Goal: Task Accomplishment & Management: Use online tool/utility

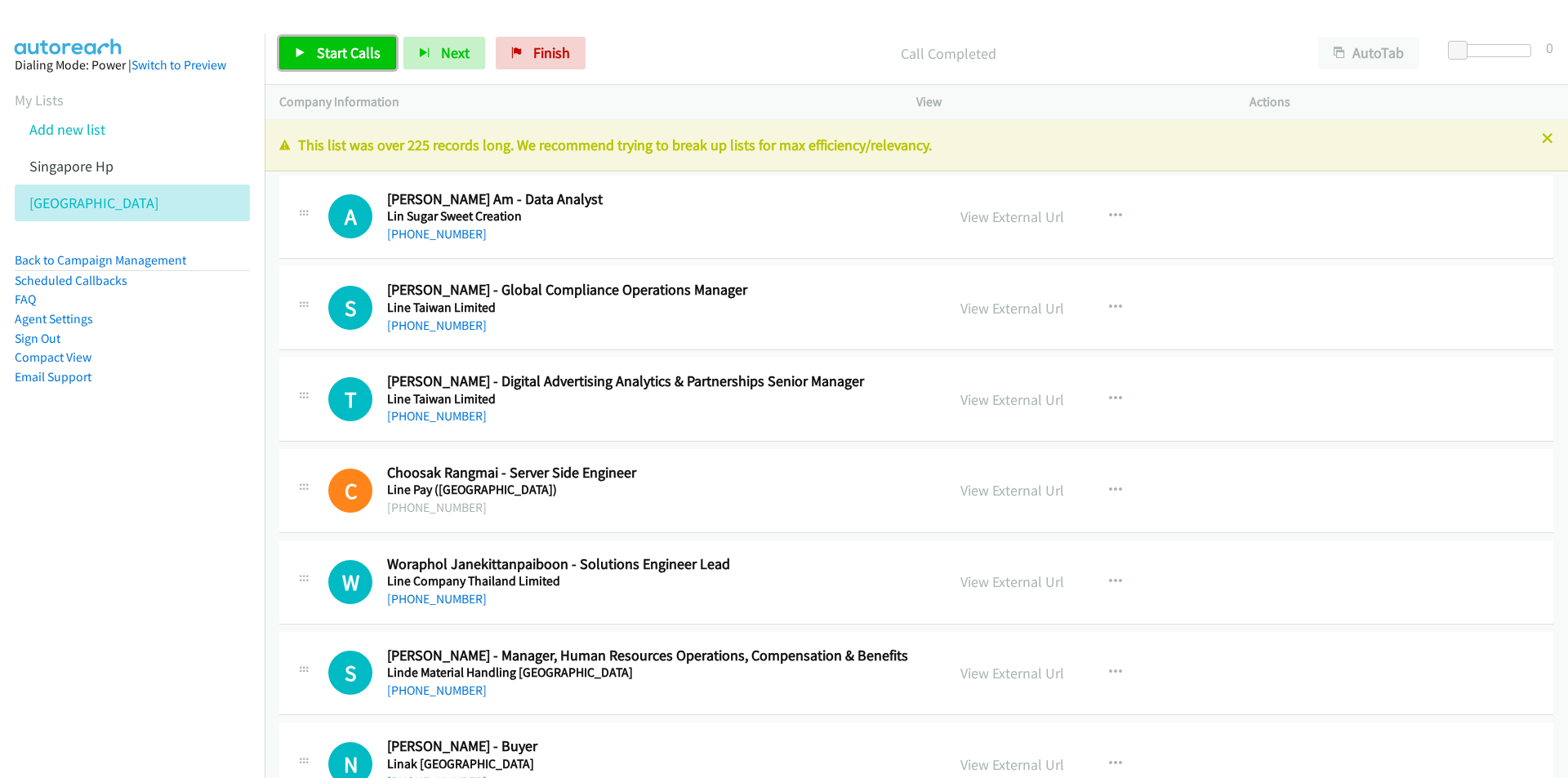
click at [305, 40] on link "Start Calls" at bounding box center [337, 53] width 116 height 33
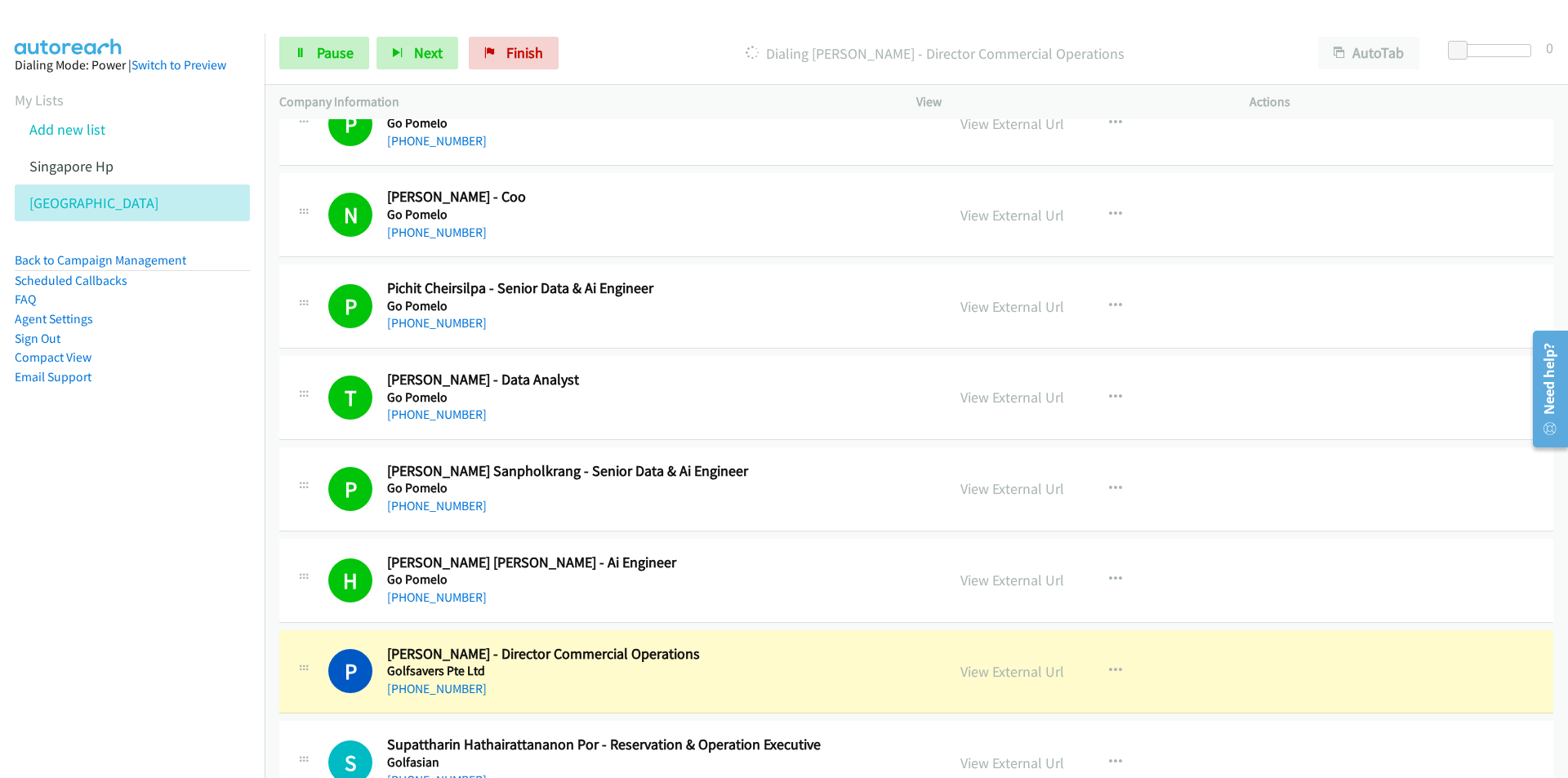
drag, startPoint x: 187, startPoint y: 635, endPoint x: 213, endPoint y: 626, distance: 27.5
click at [188, 635] on nav "Dialing Mode: Power | Switch to Preview My Lists Add new list Singapore Hp [GEO…" at bounding box center [133, 422] width 265 height 778
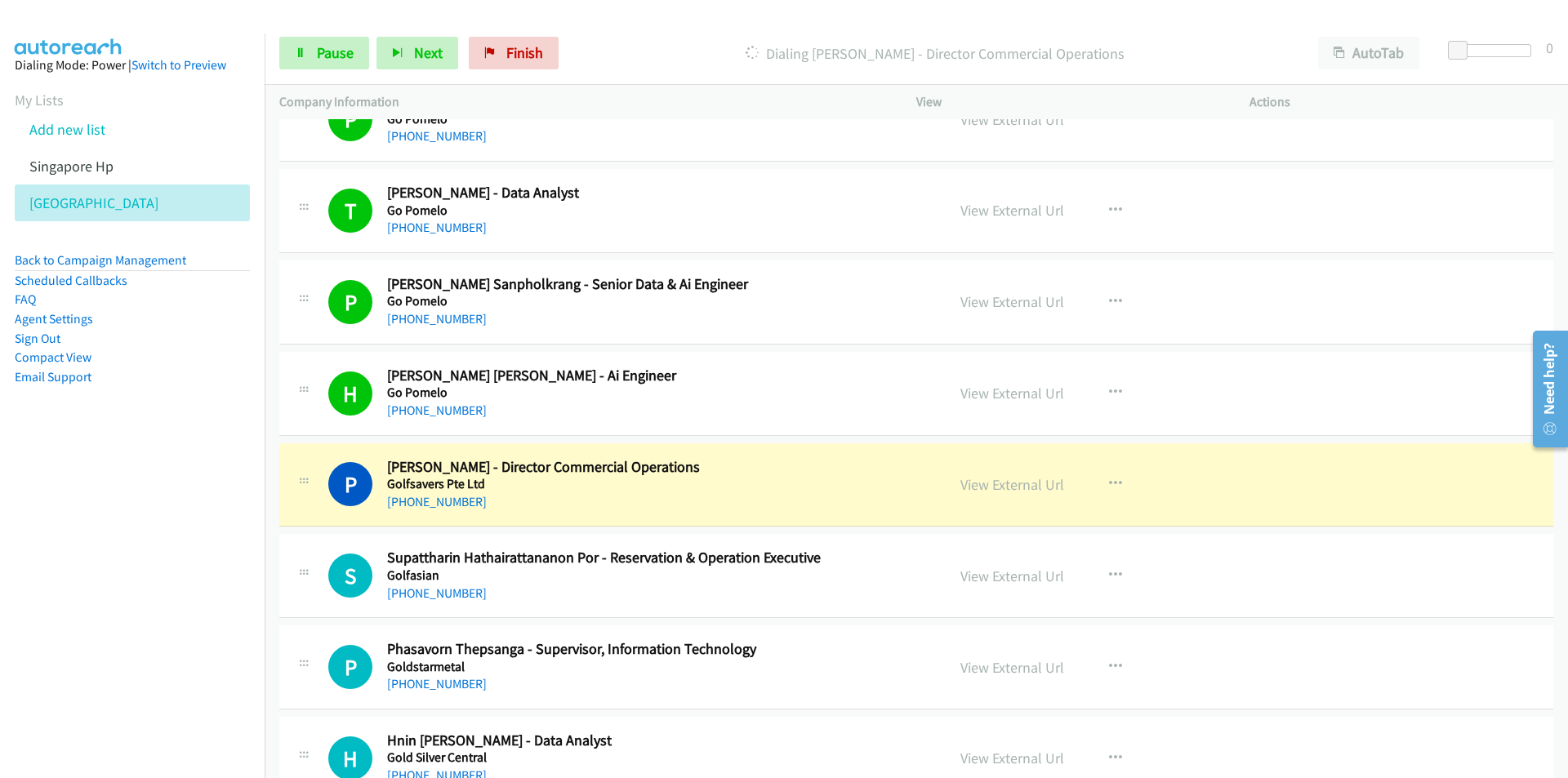
scroll to position [18863, 0]
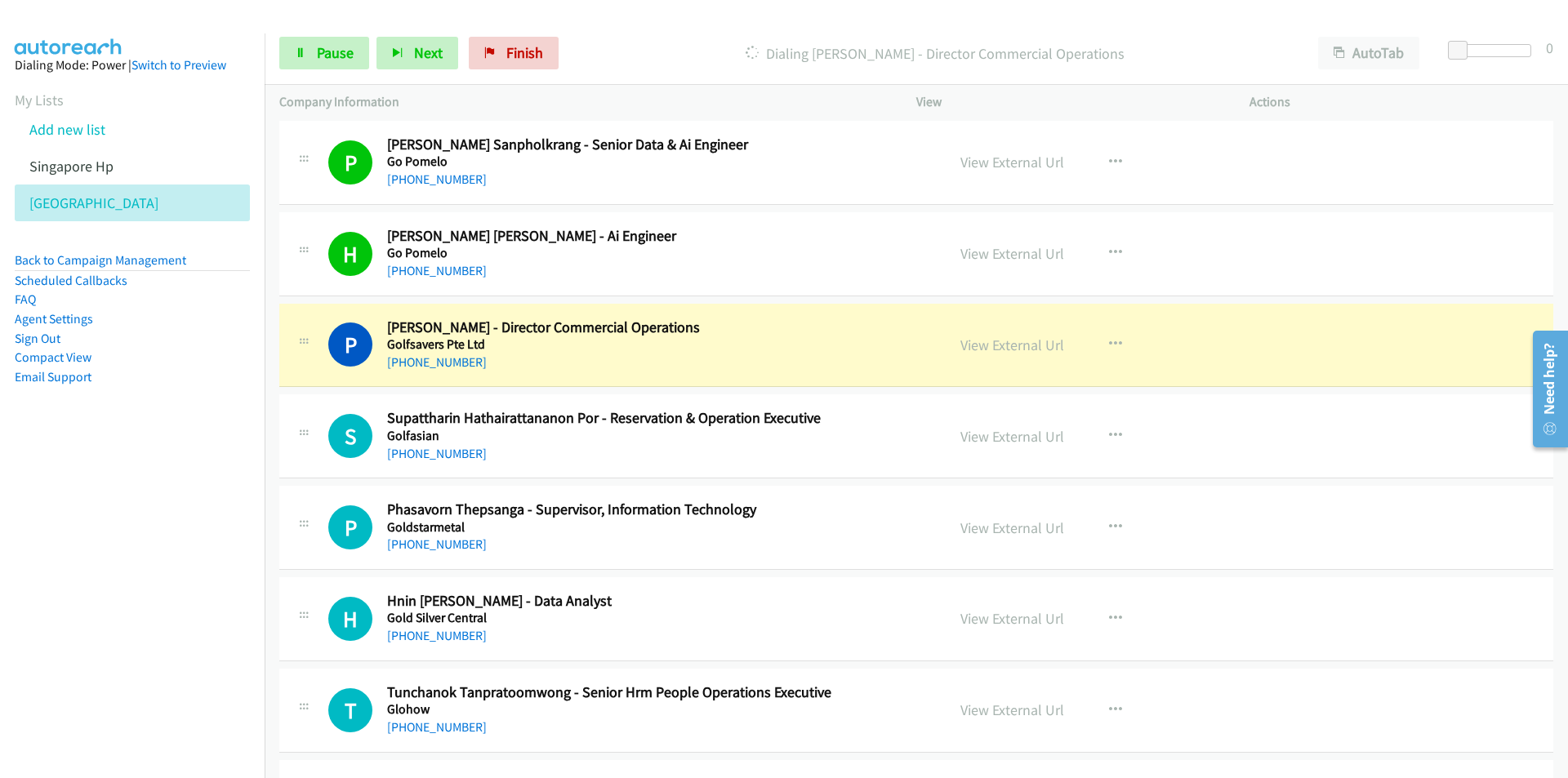
click at [161, 542] on nav "Dialing Mode: Power | Switch to Preview My Lists Add new list Singapore Hp [GEO…" at bounding box center [133, 422] width 265 height 778
click at [1003, 350] on link "View External Url" at bounding box center [1012, 345] width 104 height 19
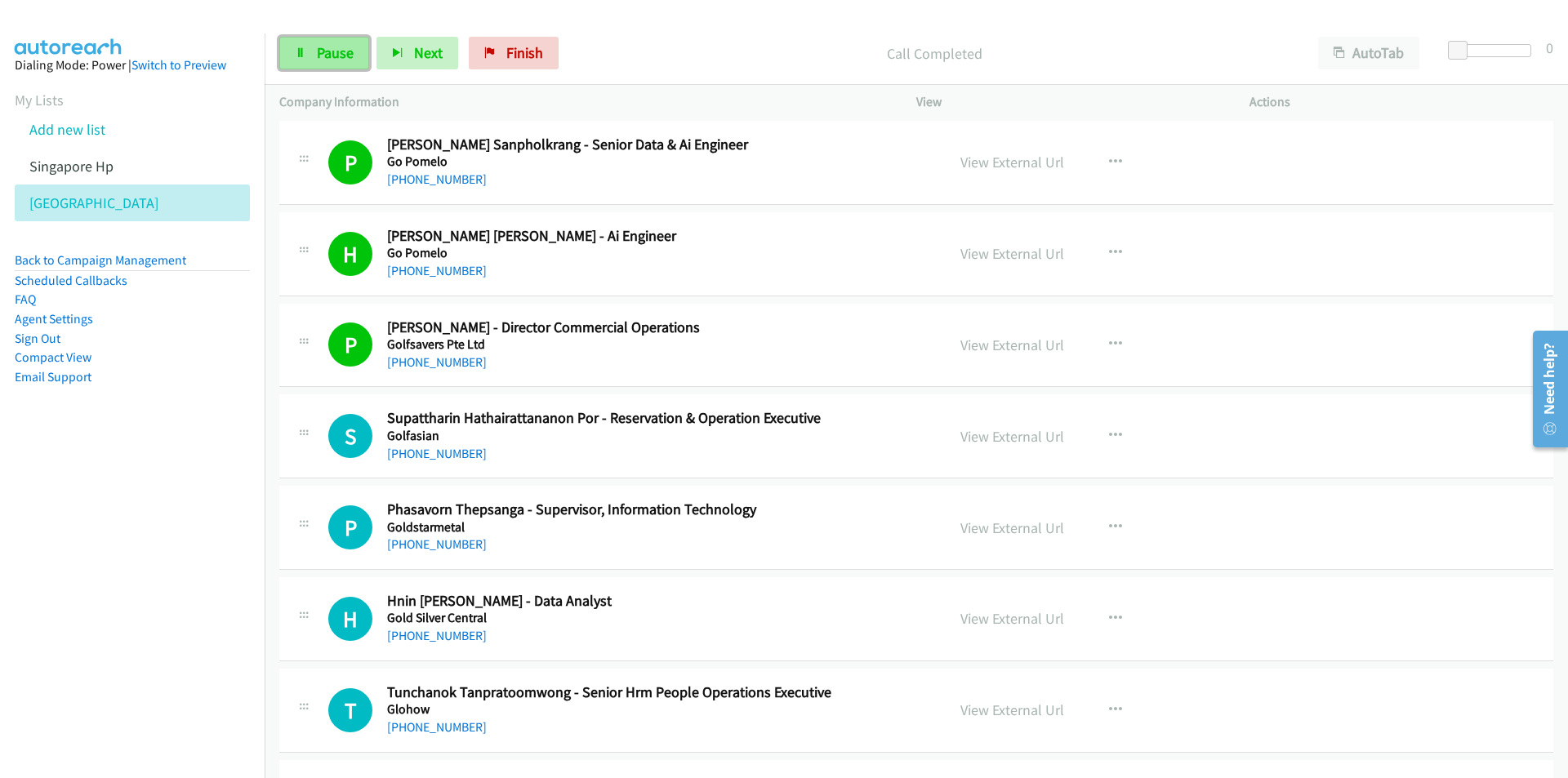
click at [308, 54] on link "Pause" at bounding box center [324, 53] width 90 height 33
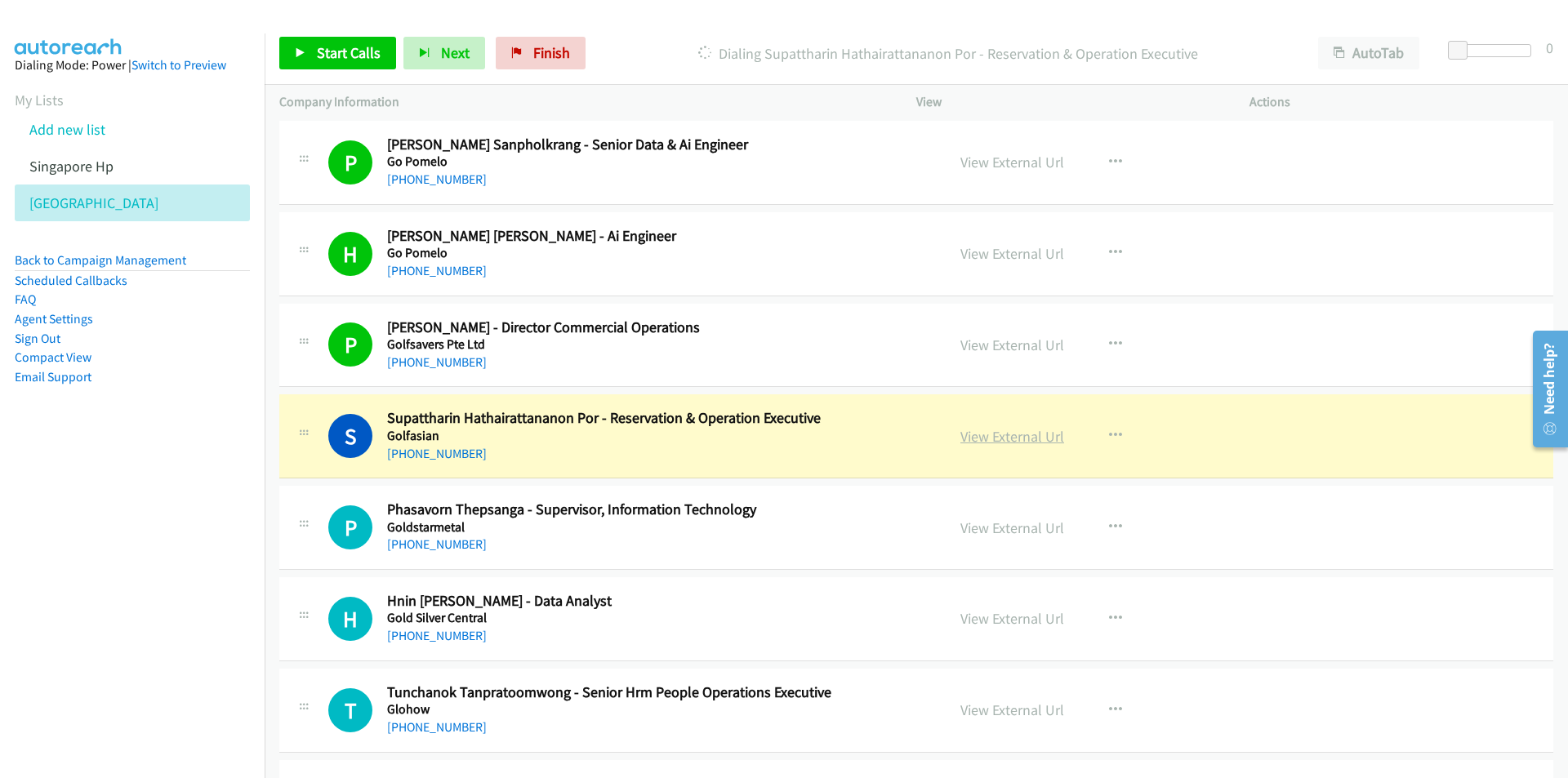
click at [1029, 436] on link "View External Url" at bounding box center [1012, 437] width 104 height 19
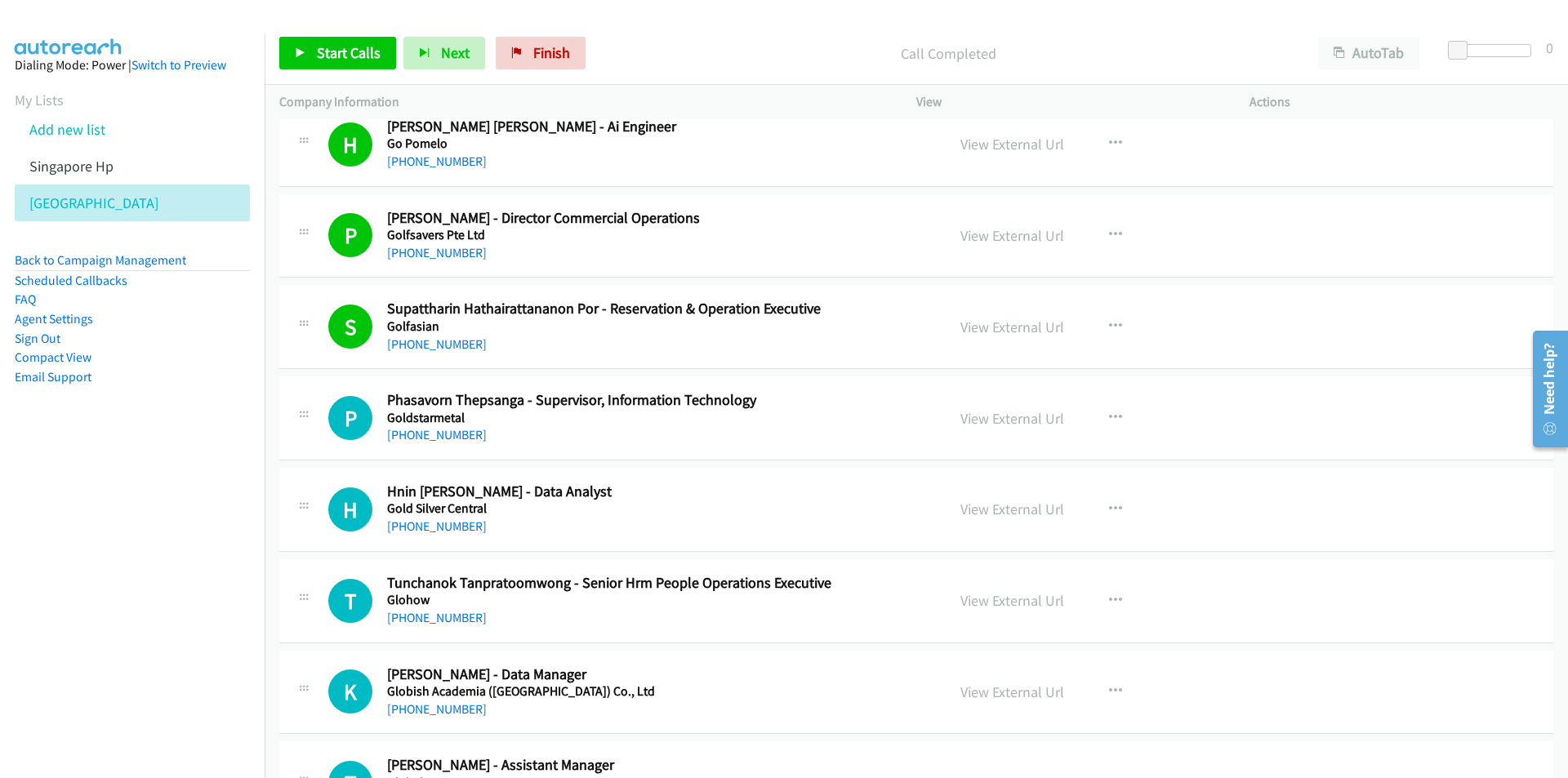
scroll to position [19026, 0]
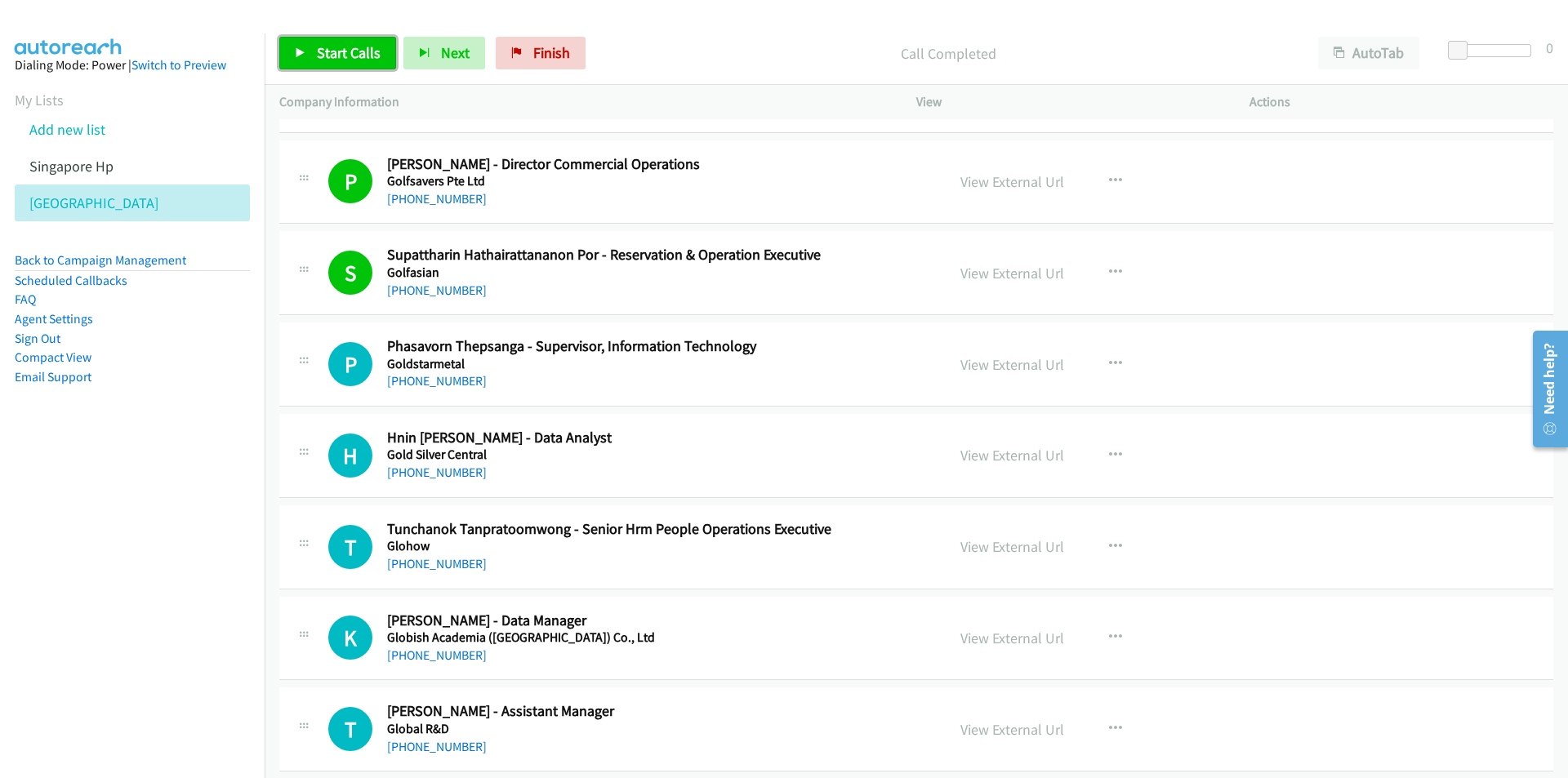
click at [344, 46] on span "Start Calls" at bounding box center [348, 53] width 63 height 19
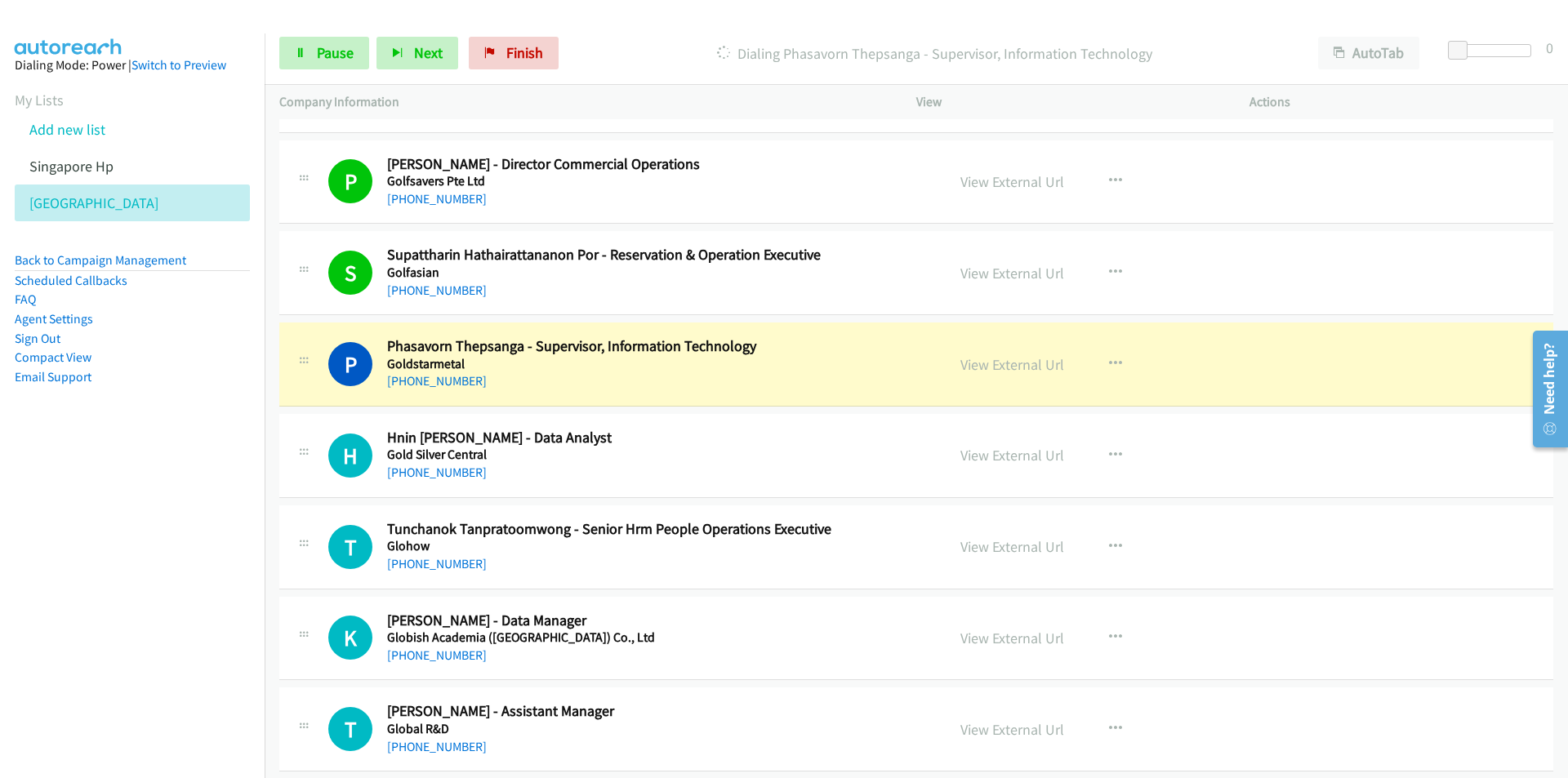
click at [205, 485] on nav "Dialing Mode: Power | Switch to Preview My Lists Add new list Singapore Hp [GEO…" at bounding box center [133, 422] width 265 height 778
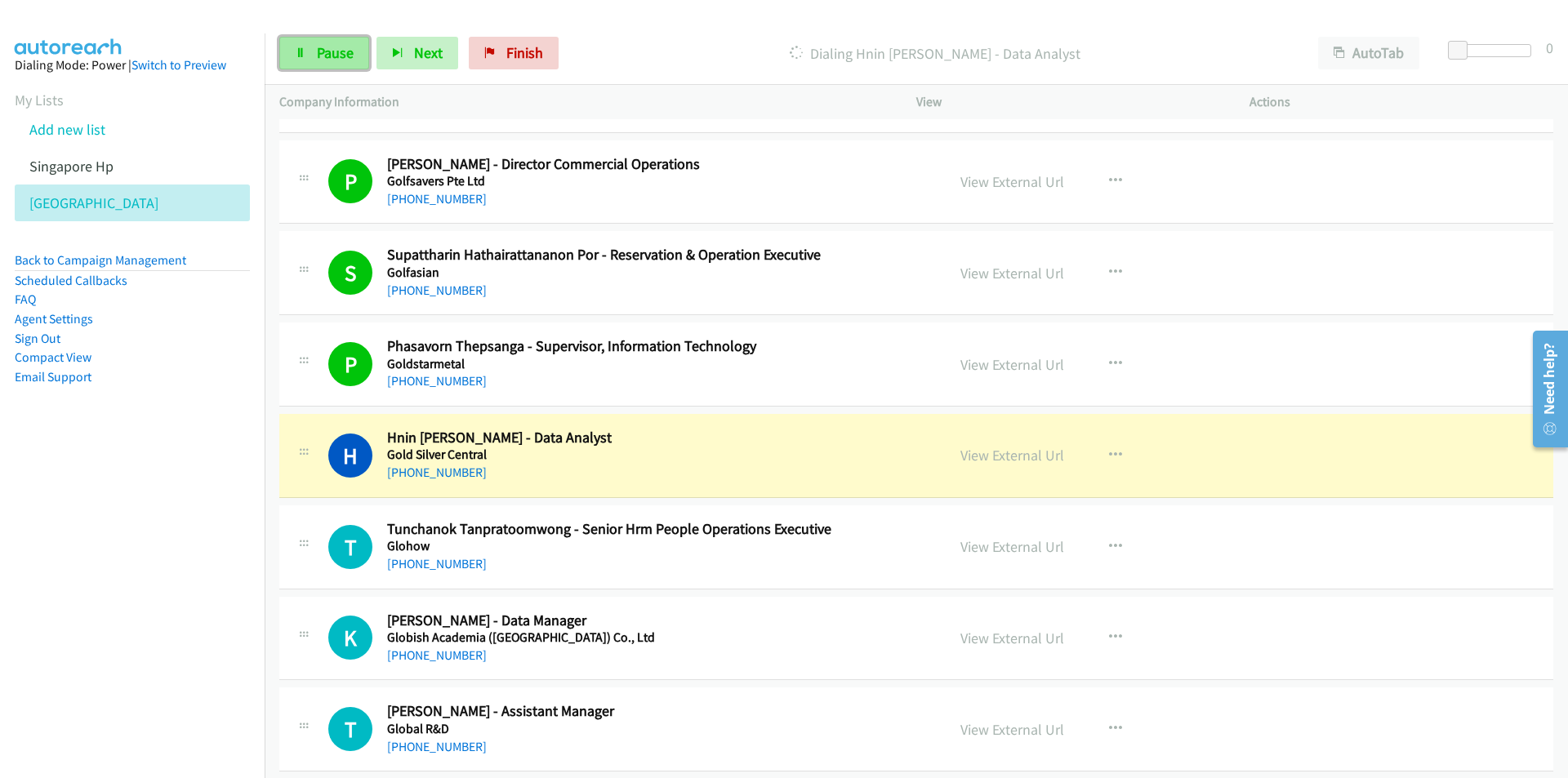
click at [343, 51] on span "Pause" at bounding box center [335, 53] width 37 height 19
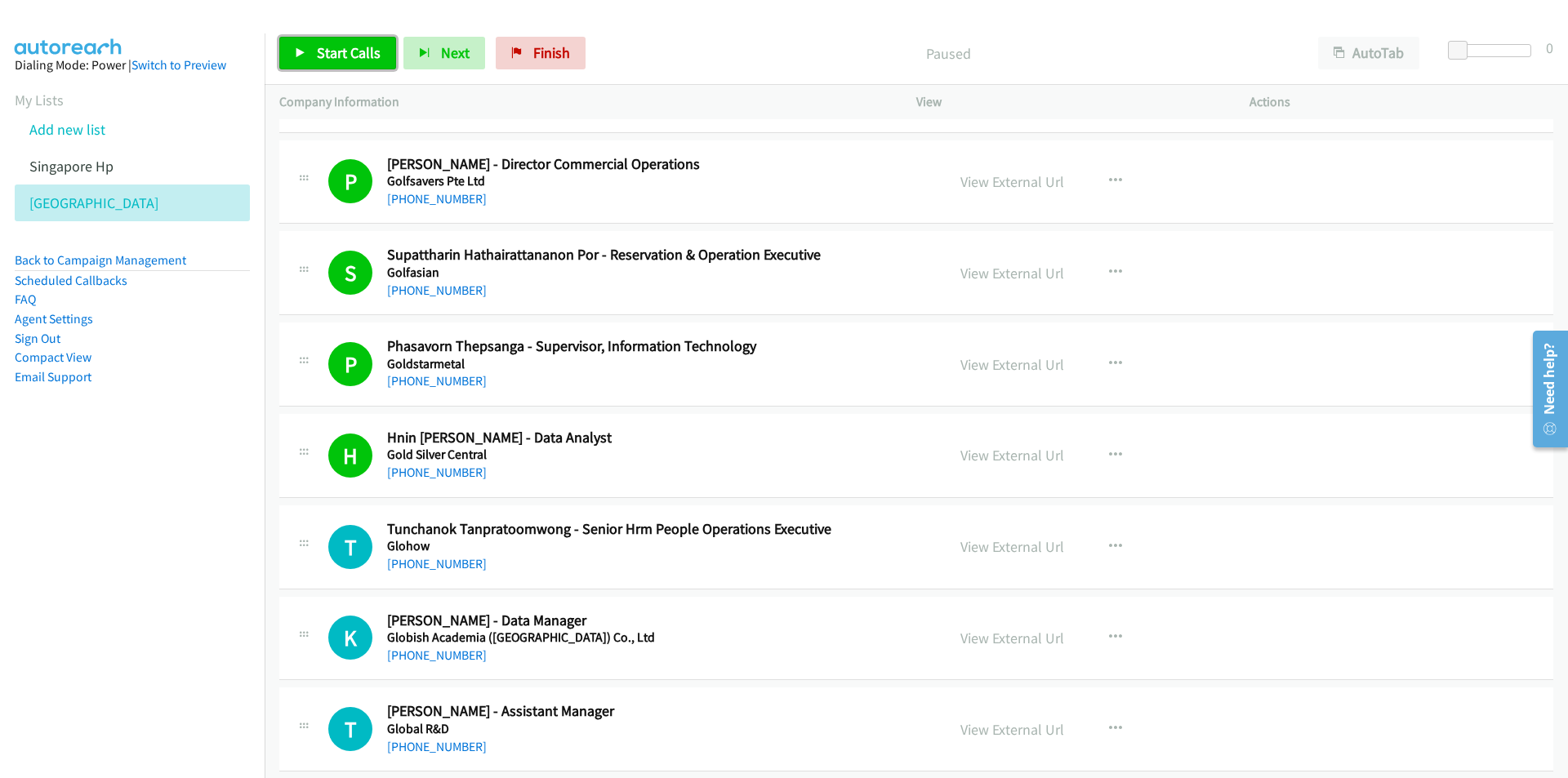
click at [339, 48] on span "Start Calls" at bounding box center [348, 53] width 63 height 19
click at [223, 555] on nav "Dialing Mode: Power | Switch to Preview My Lists Add new list Singapore Hp [GEO…" at bounding box center [133, 422] width 265 height 778
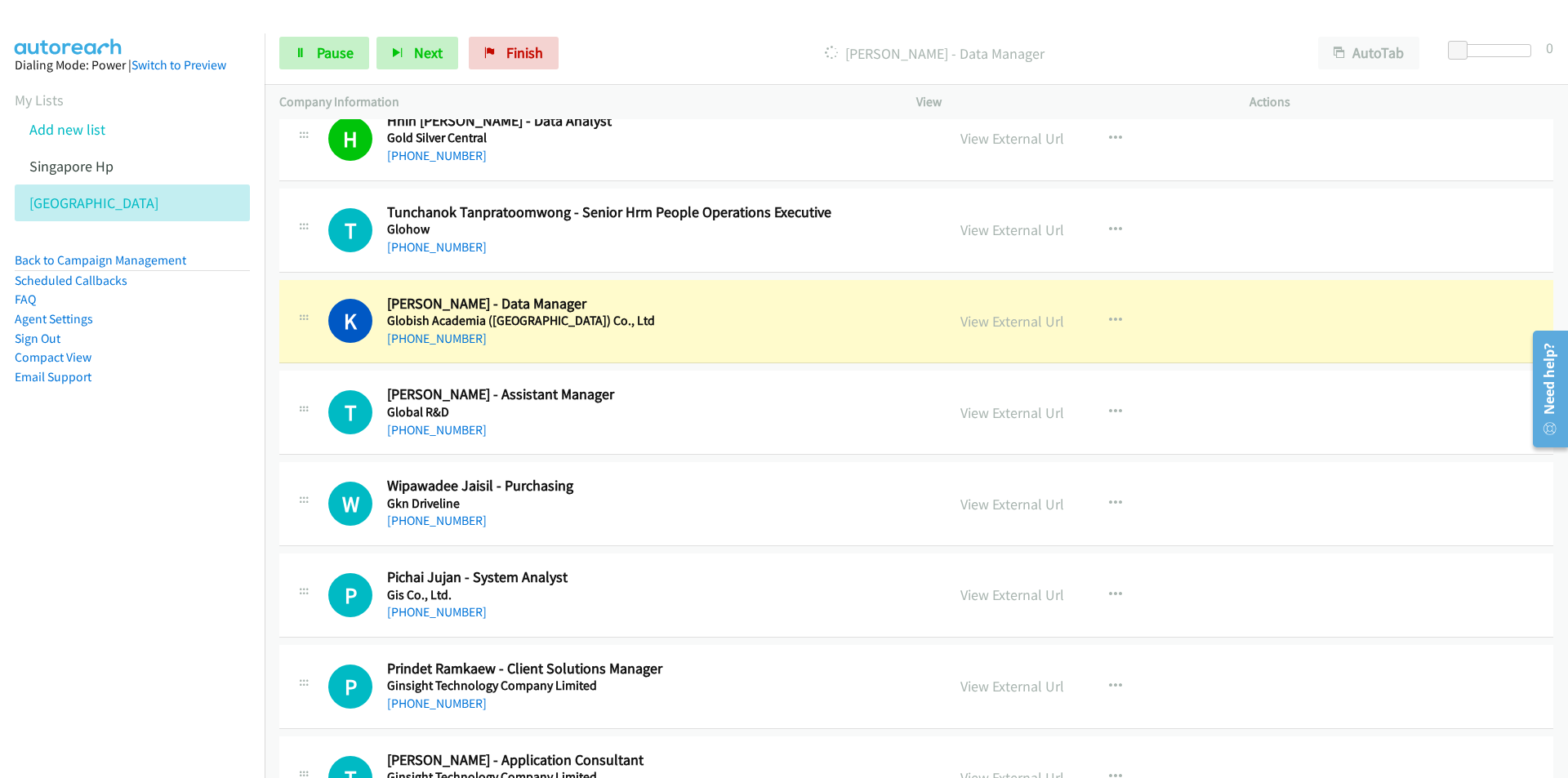
scroll to position [19353, 0]
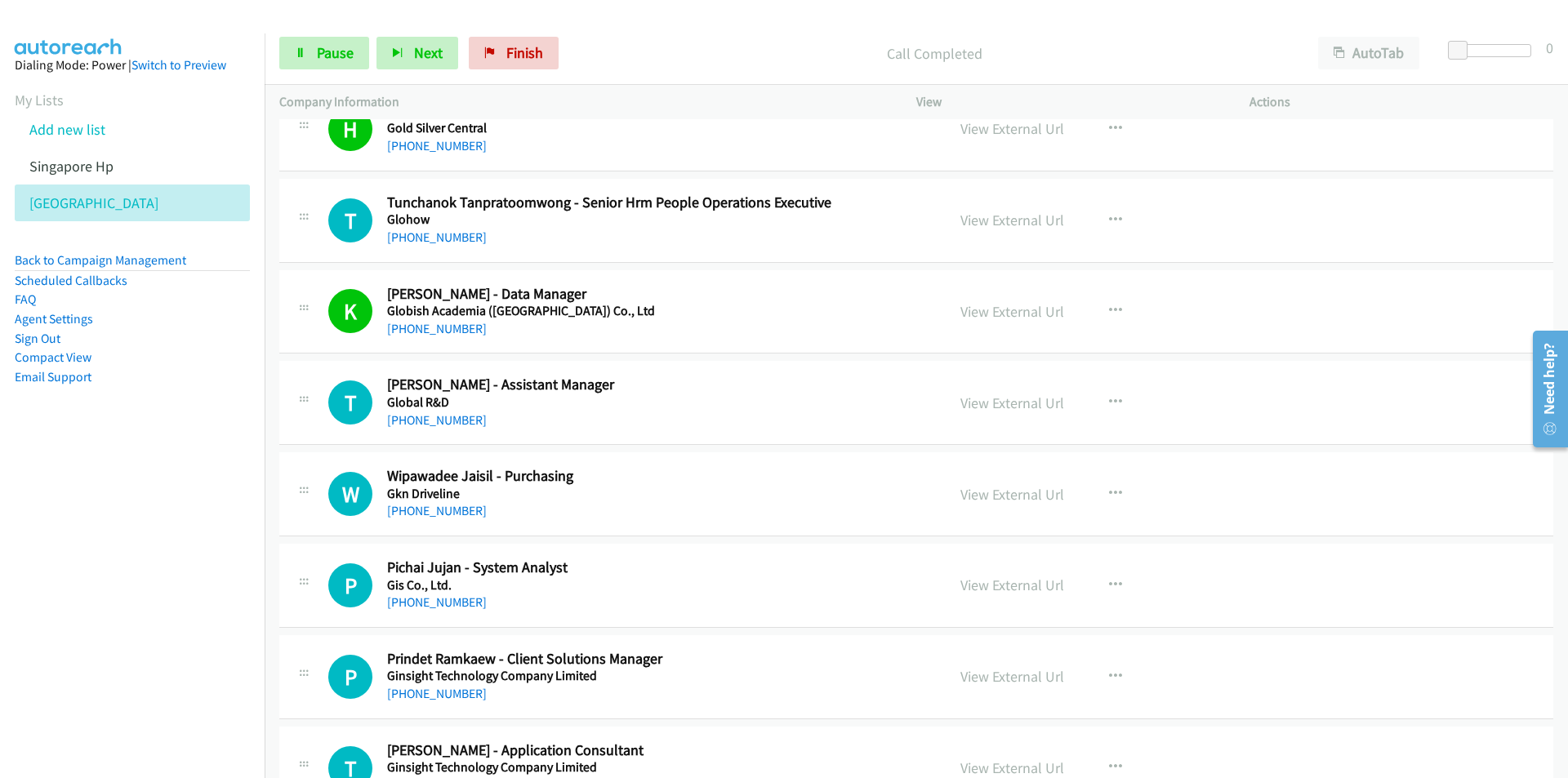
drag, startPoint x: 87, startPoint y: 545, endPoint x: 141, endPoint y: 537, distance: 54.6
click at [87, 545] on nav "Dialing Mode: Power | Switch to Preview My Lists Add new list Singapore Hp [GEO…" at bounding box center [133, 422] width 265 height 778
click at [202, 595] on nav "Dialing Mode: Power | Switch to Preview My Lists Add new list Singapore Hp [GEO…" at bounding box center [133, 422] width 265 height 778
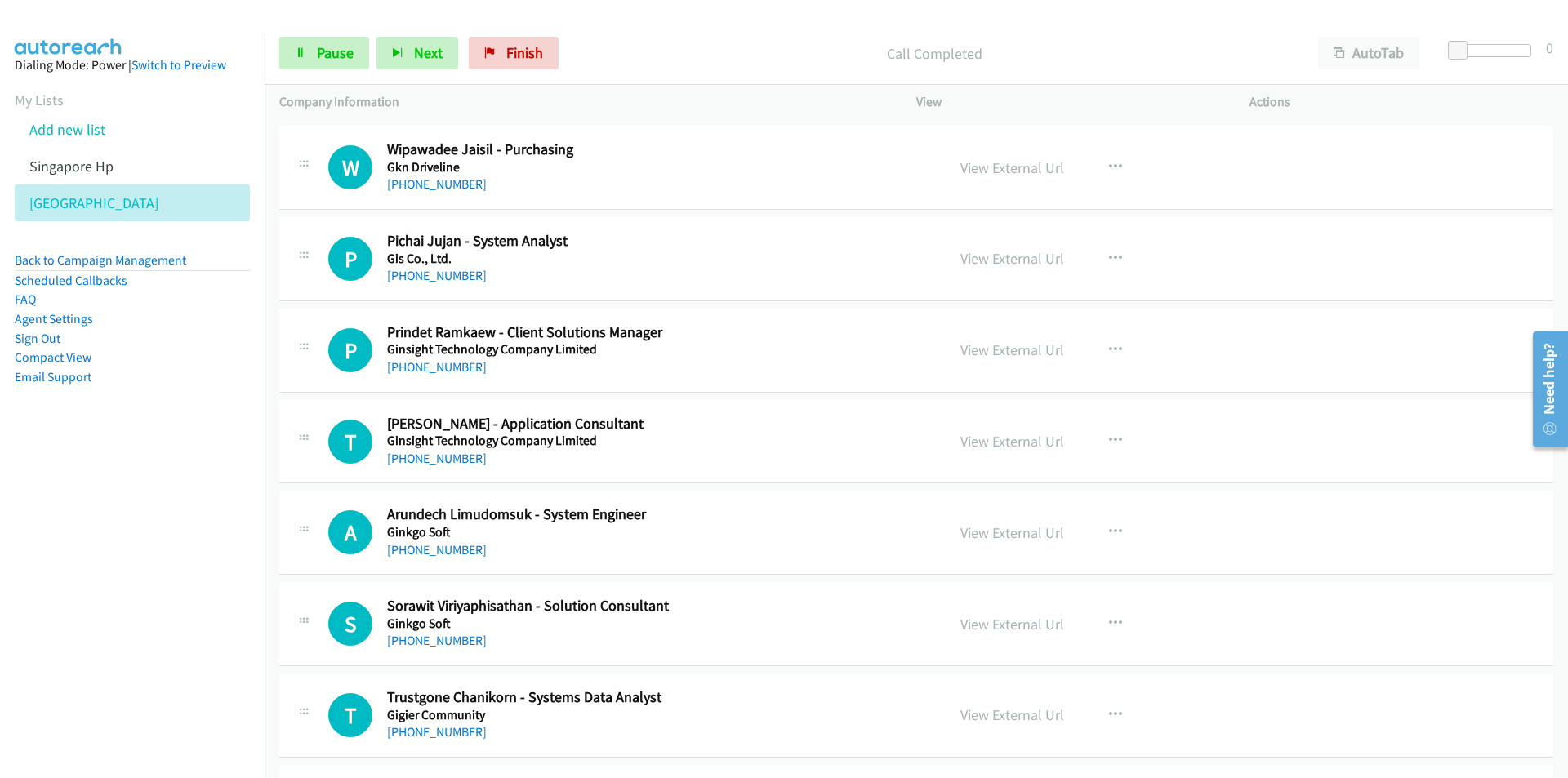
scroll to position [19598, 0]
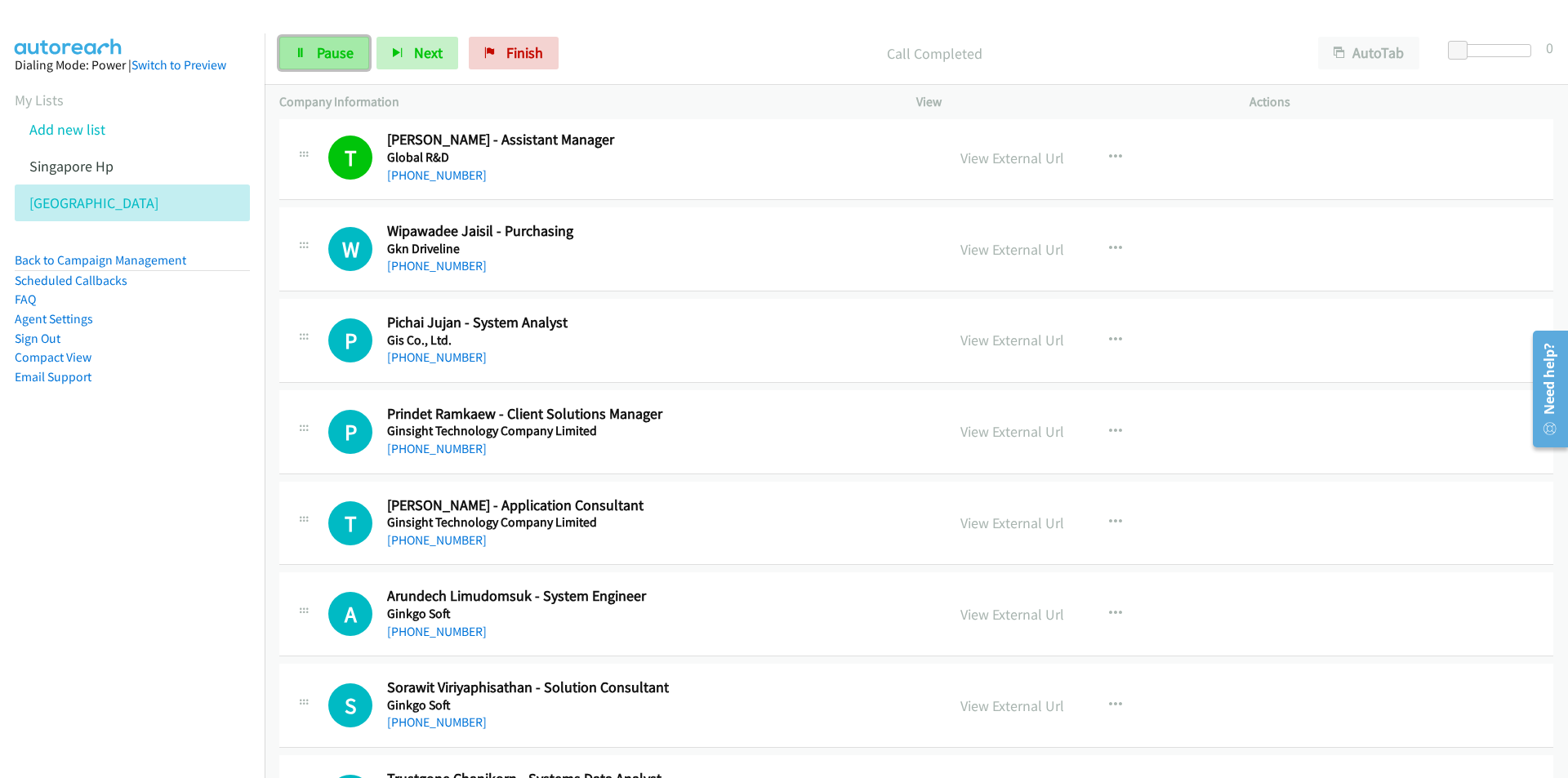
click at [318, 53] on span "Pause" at bounding box center [335, 53] width 37 height 19
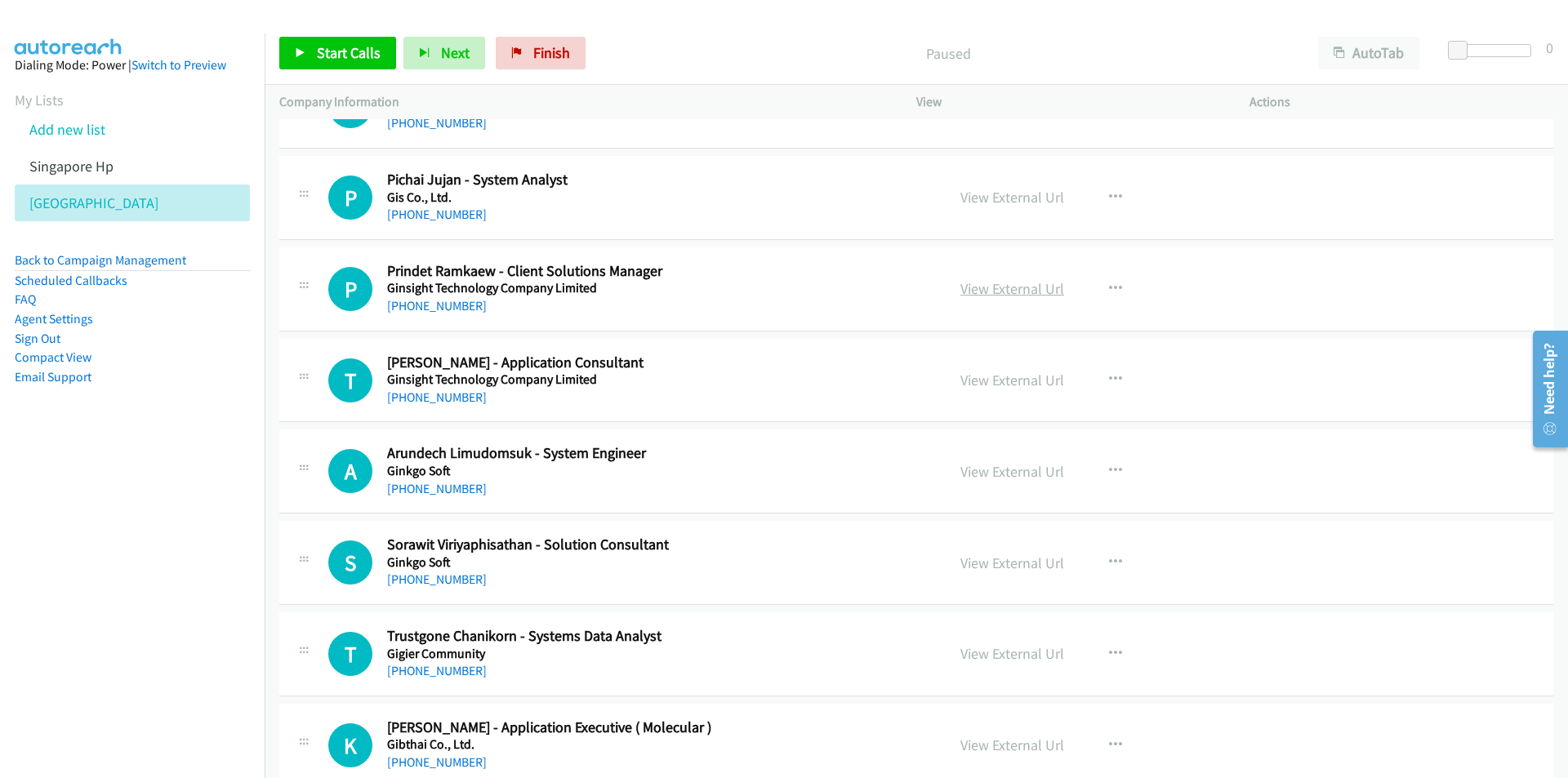
scroll to position [19762, 0]
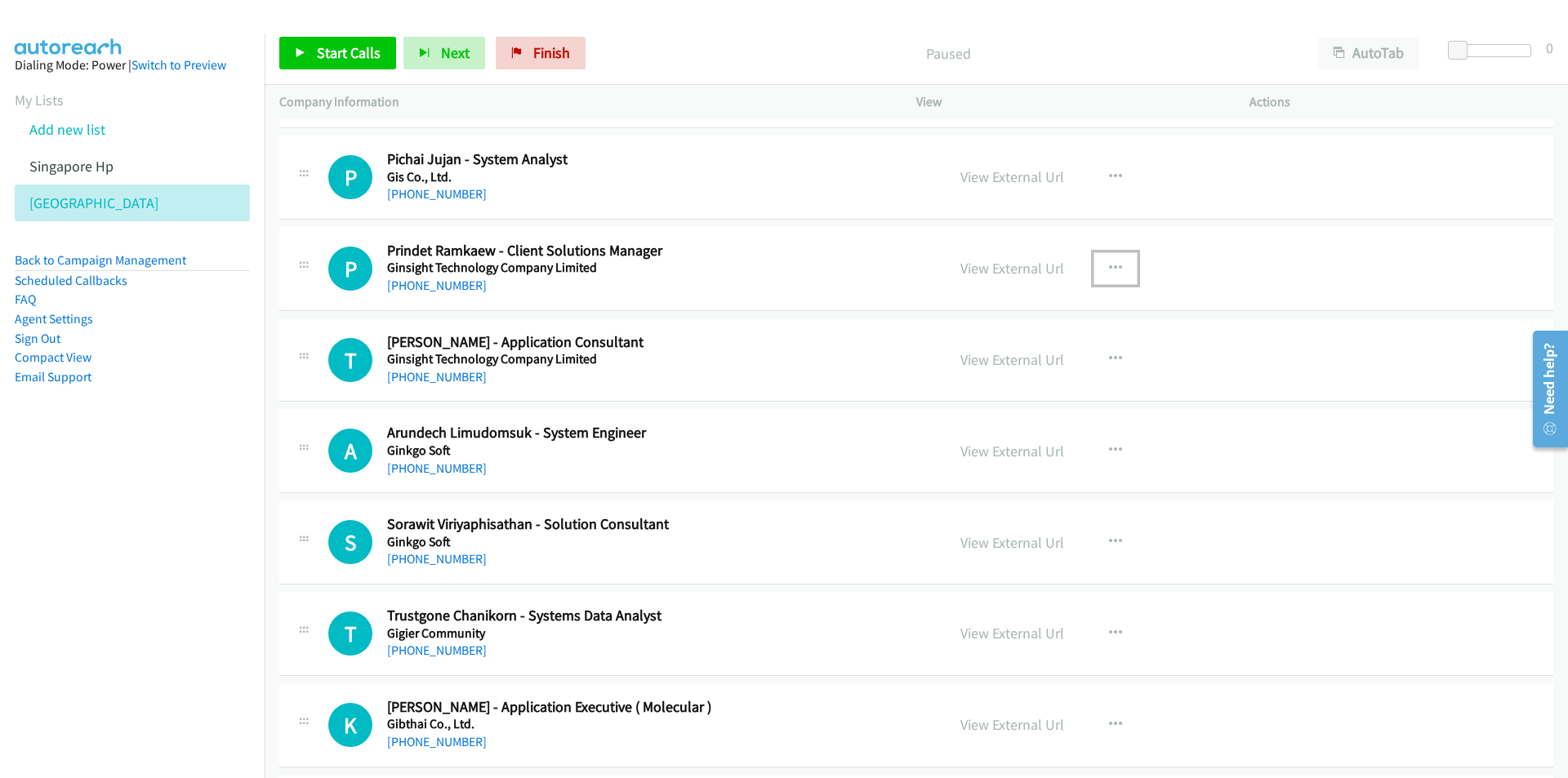
click at [1111, 264] on icon "button" at bounding box center [1115, 268] width 13 height 13
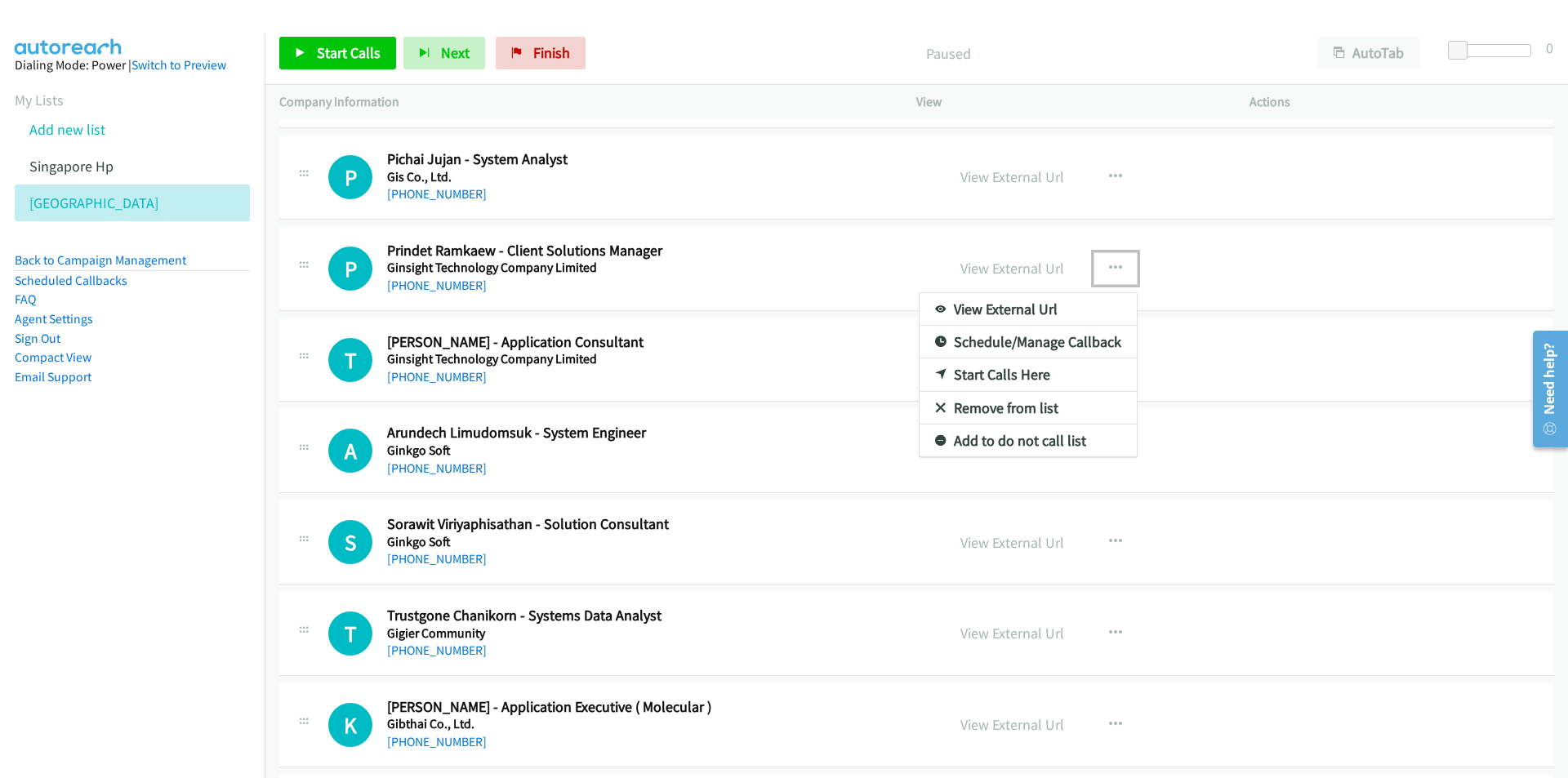
click at [1022, 367] on link "Start Calls Here" at bounding box center [1028, 375] width 217 height 33
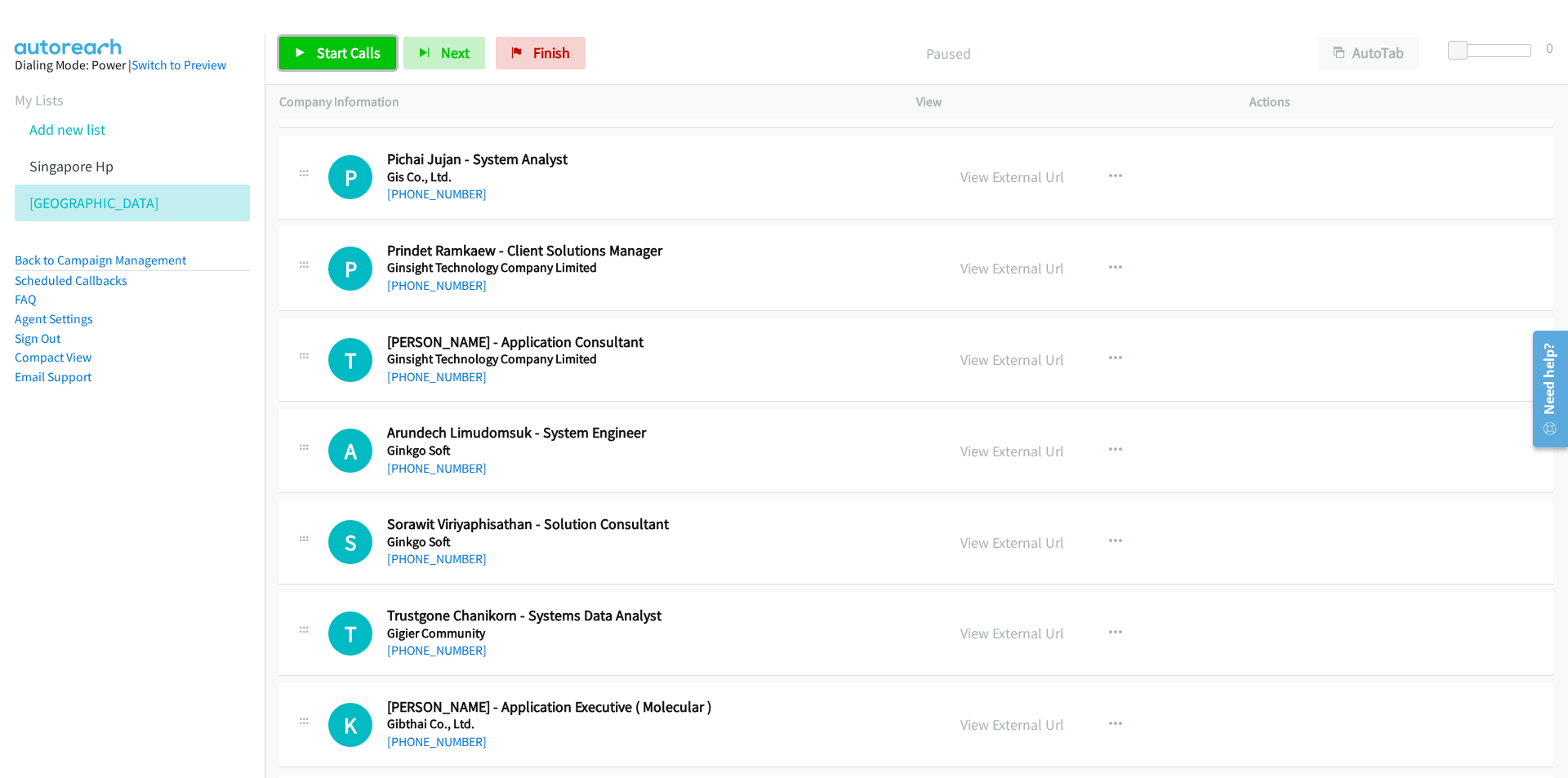
click at [334, 49] on span "Start Calls" at bounding box center [348, 53] width 63 height 19
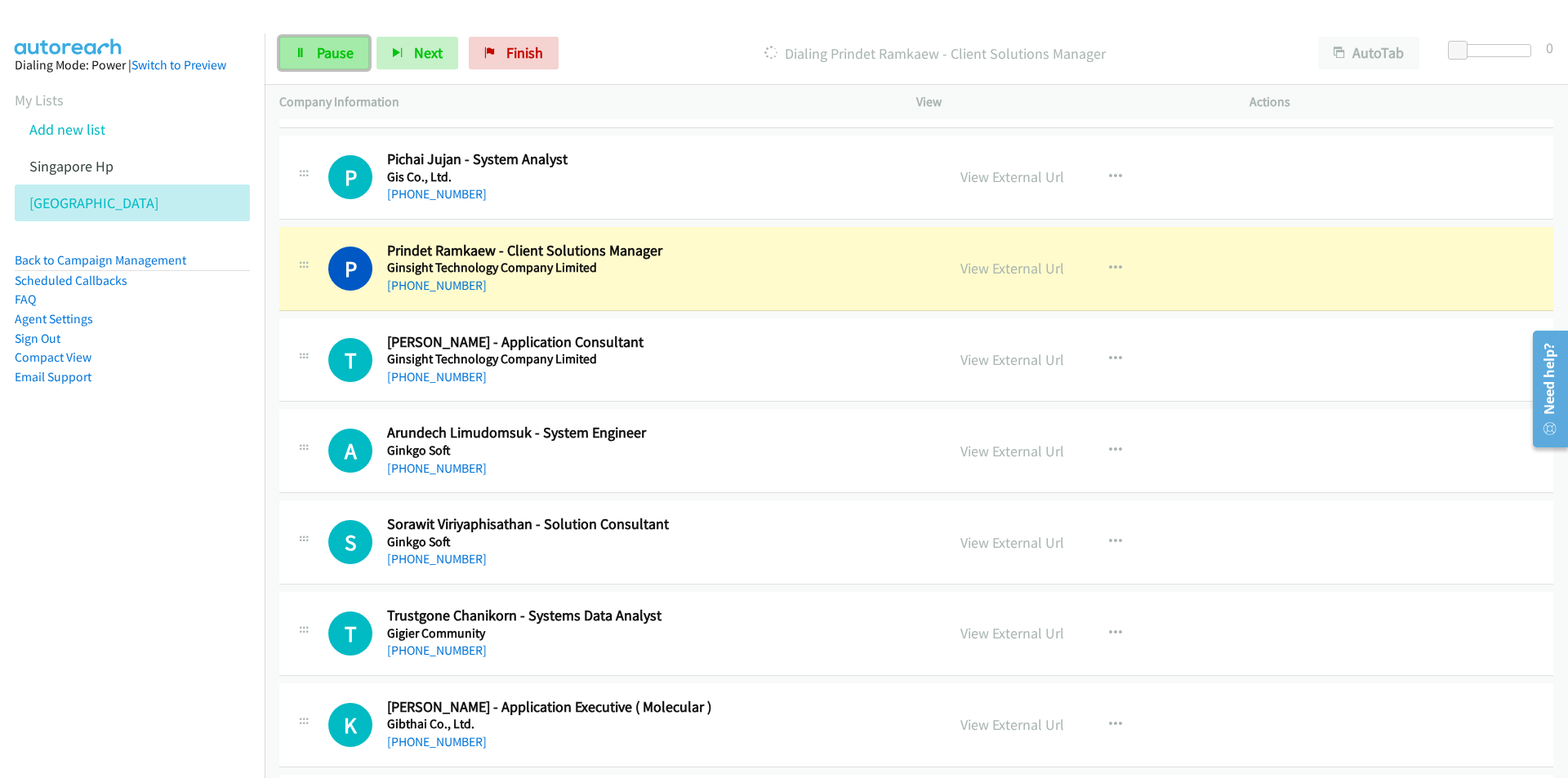
click at [317, 52] on span "Pause" at bounding box center [335, 53] width 37 height 19
click at [985, 268] on link "View External Url" at bounding box center [1012, 268] width 104 height 19
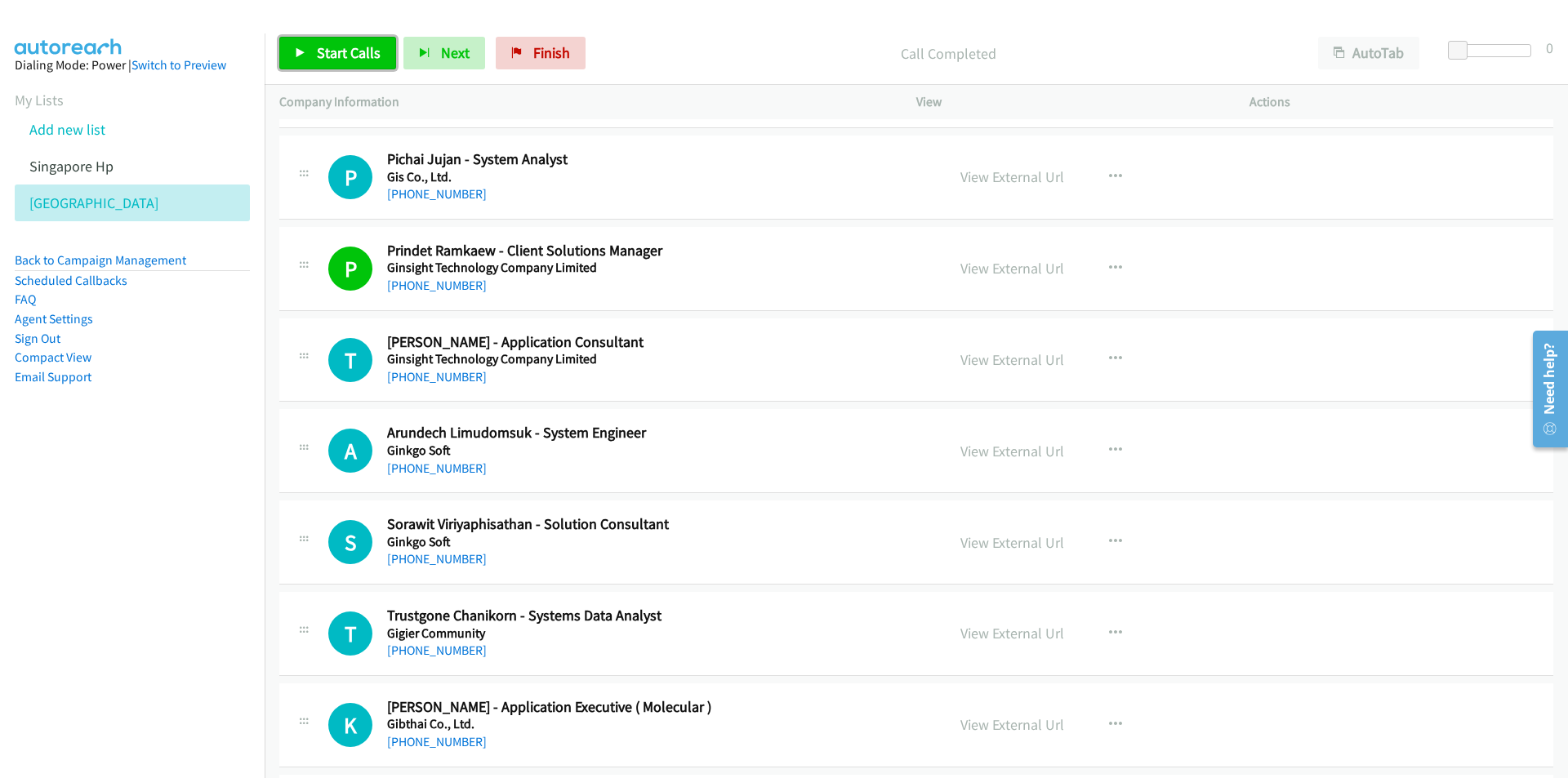
click at [339, 47] on span "Start Calls" at bounding box center [348, 53] width 63 height 19
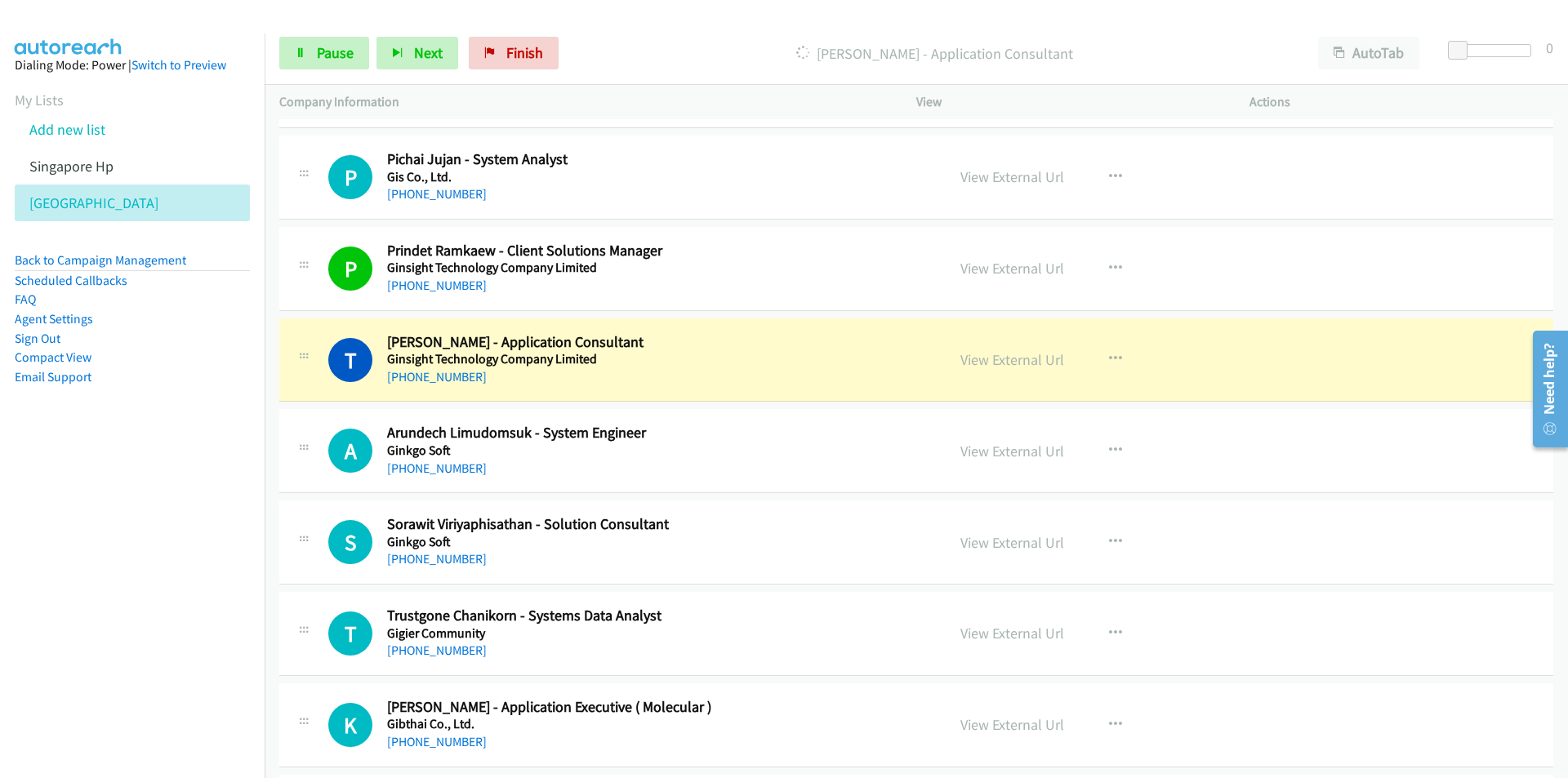
click at [195, 585] on nav "Dialing Mode: Power | Switch to Preview My Lists Add new list Singapore Hp [GEO…" at bounding box center [133, 422] width 265 height 778
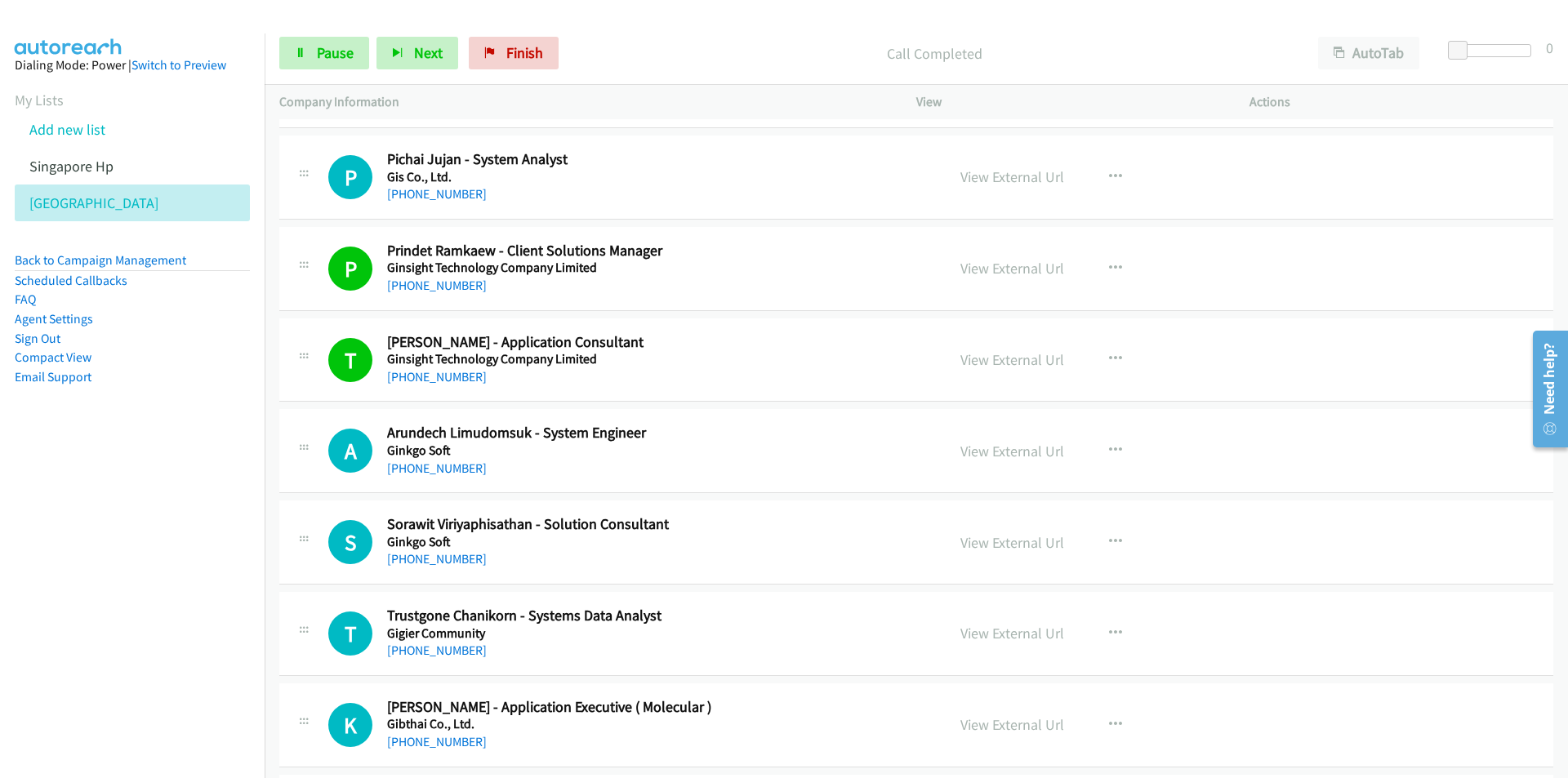
click at [241, 615] on nav "Dialing Mode: Power | Switch to Preview My Lists Add new list Singapore Hp [GEO…" at bounding box center [133, 422] width 265 height 778
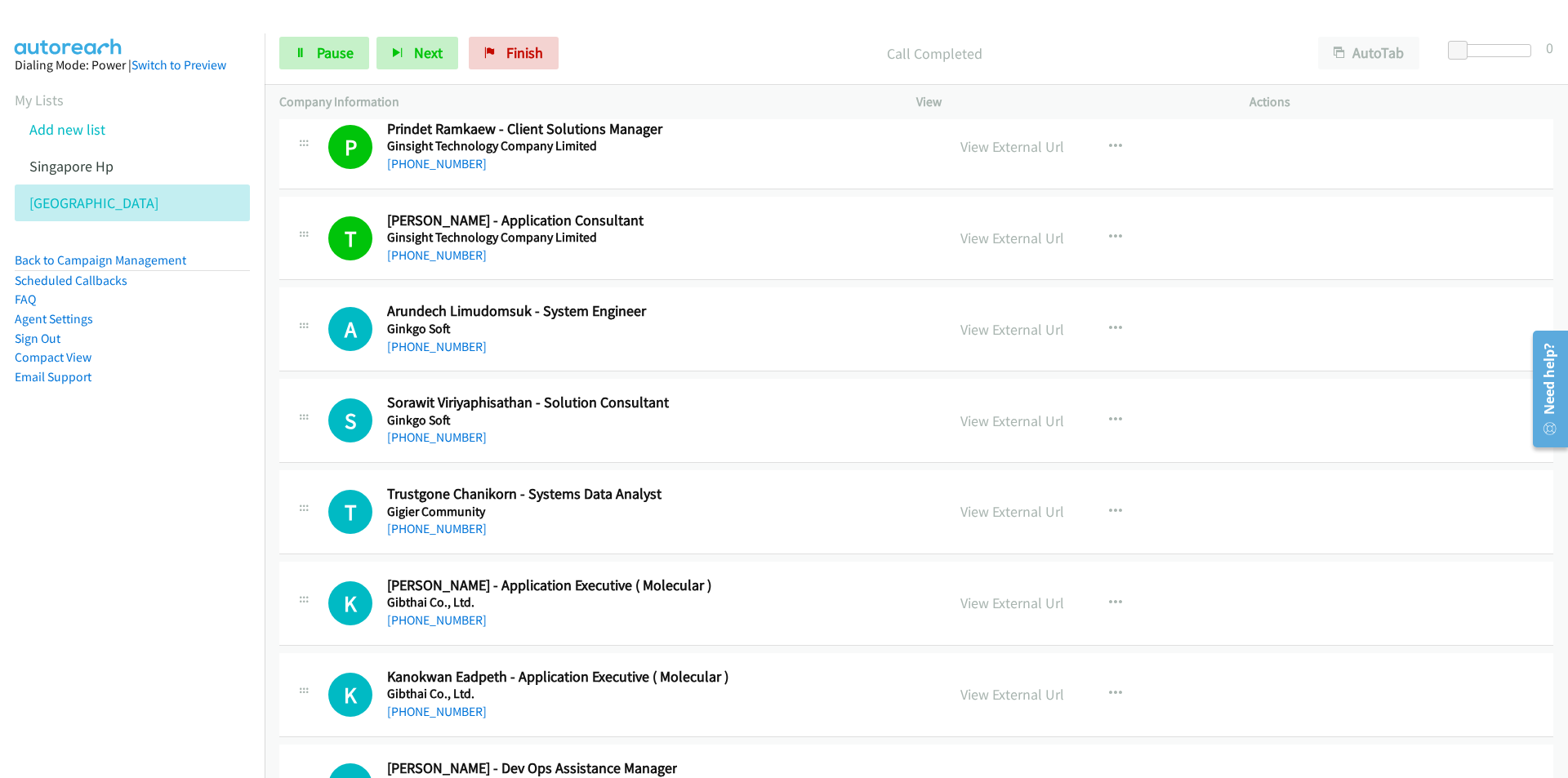
scroll to position [19924, 0]
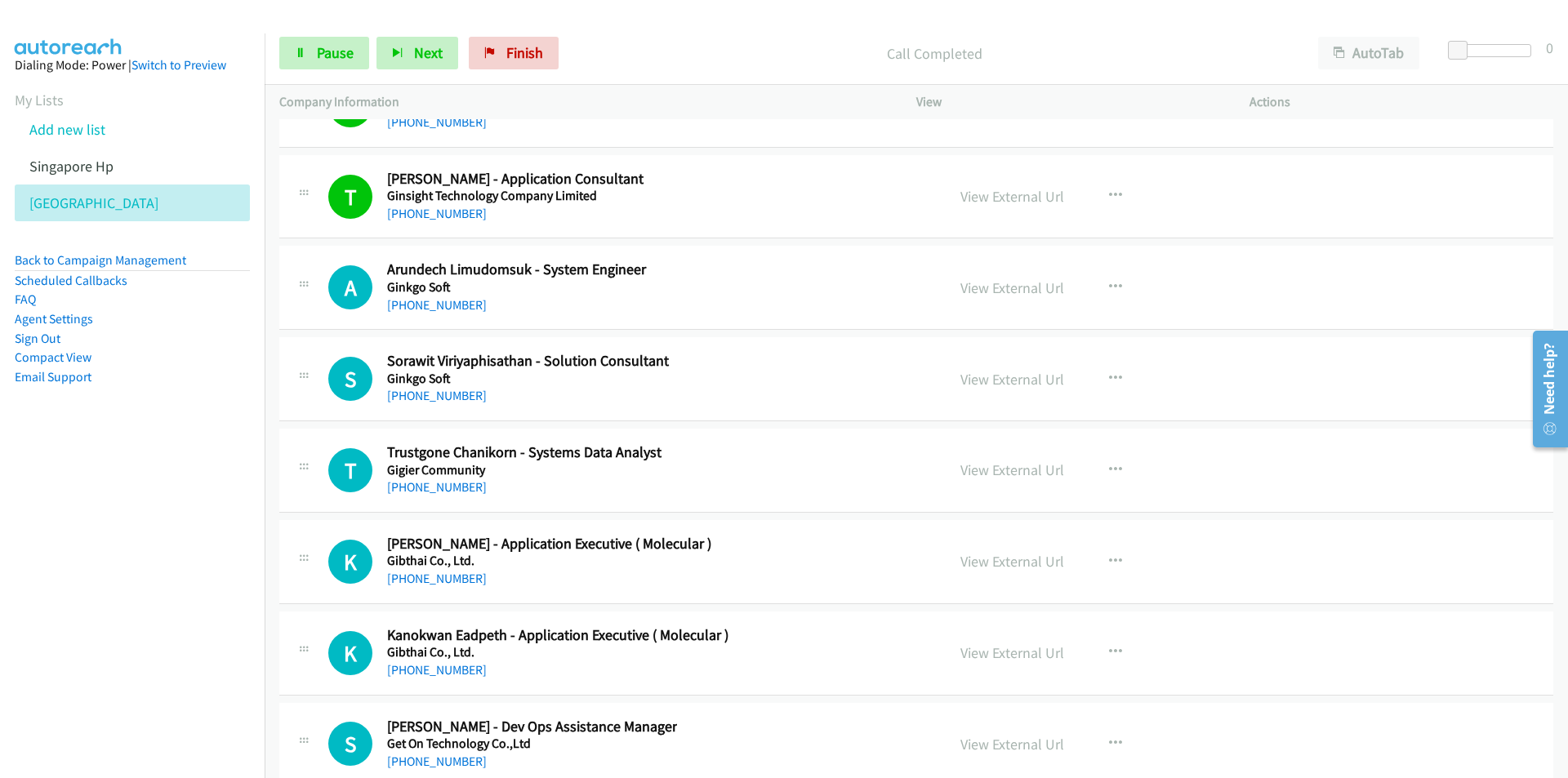
click at [239, 677] on nav "Dialing Mode: Power | Switch to Preview My Lists Add new list Singapore Hp [GEO…" at bounding box center [133, 422] width 265 height 778
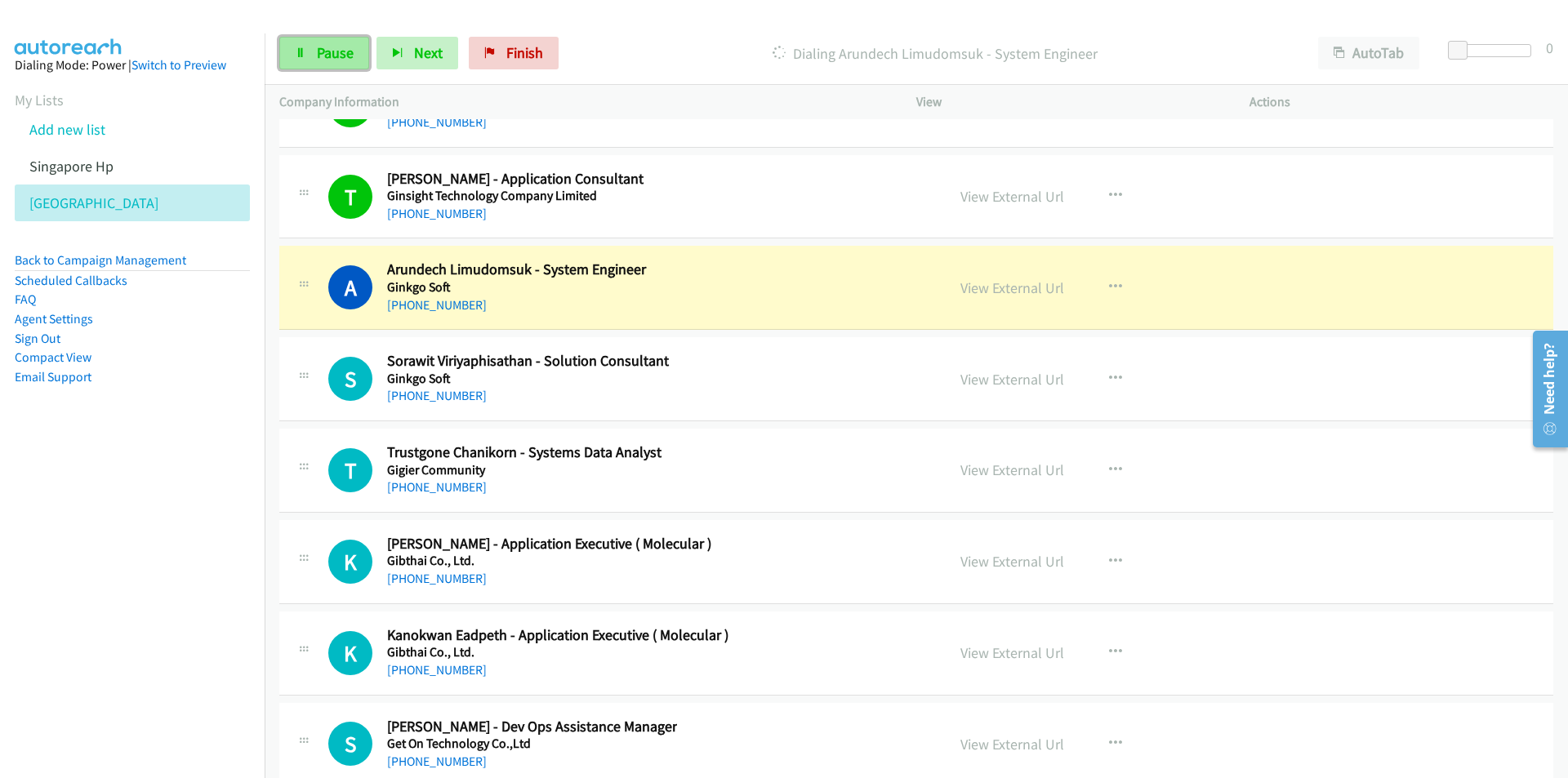
click at [330, 54] on span "Pause" at bounding box center [335, 53] width 37 height 19
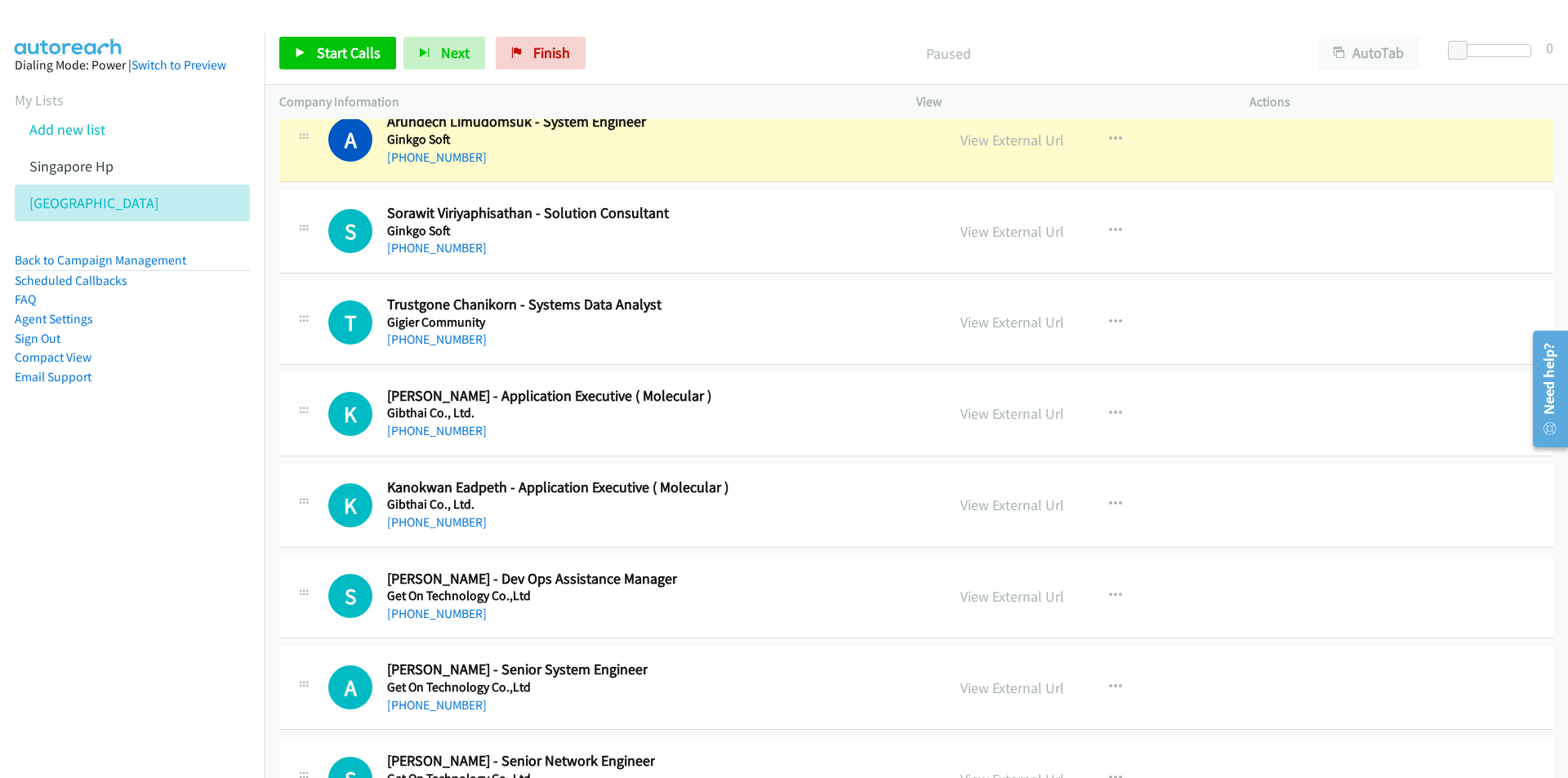
scroll to position [20088, 0]
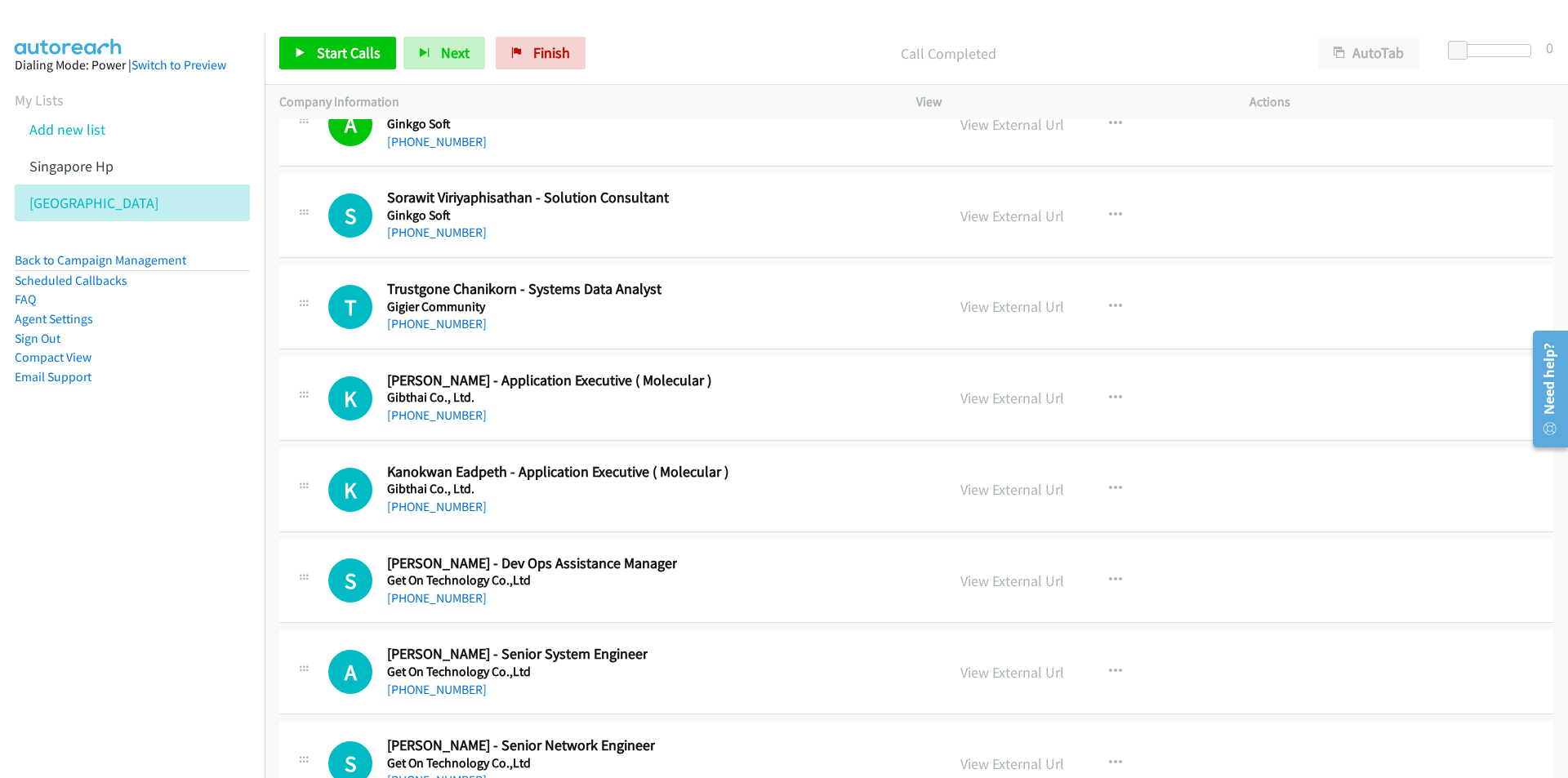
click at [134, 554] on nav "Dialing Mode: Power | Switch to Preview My Lists Add new list Singapore Hp [GEO…" at bounding box center [133, 422] width 265 height 778
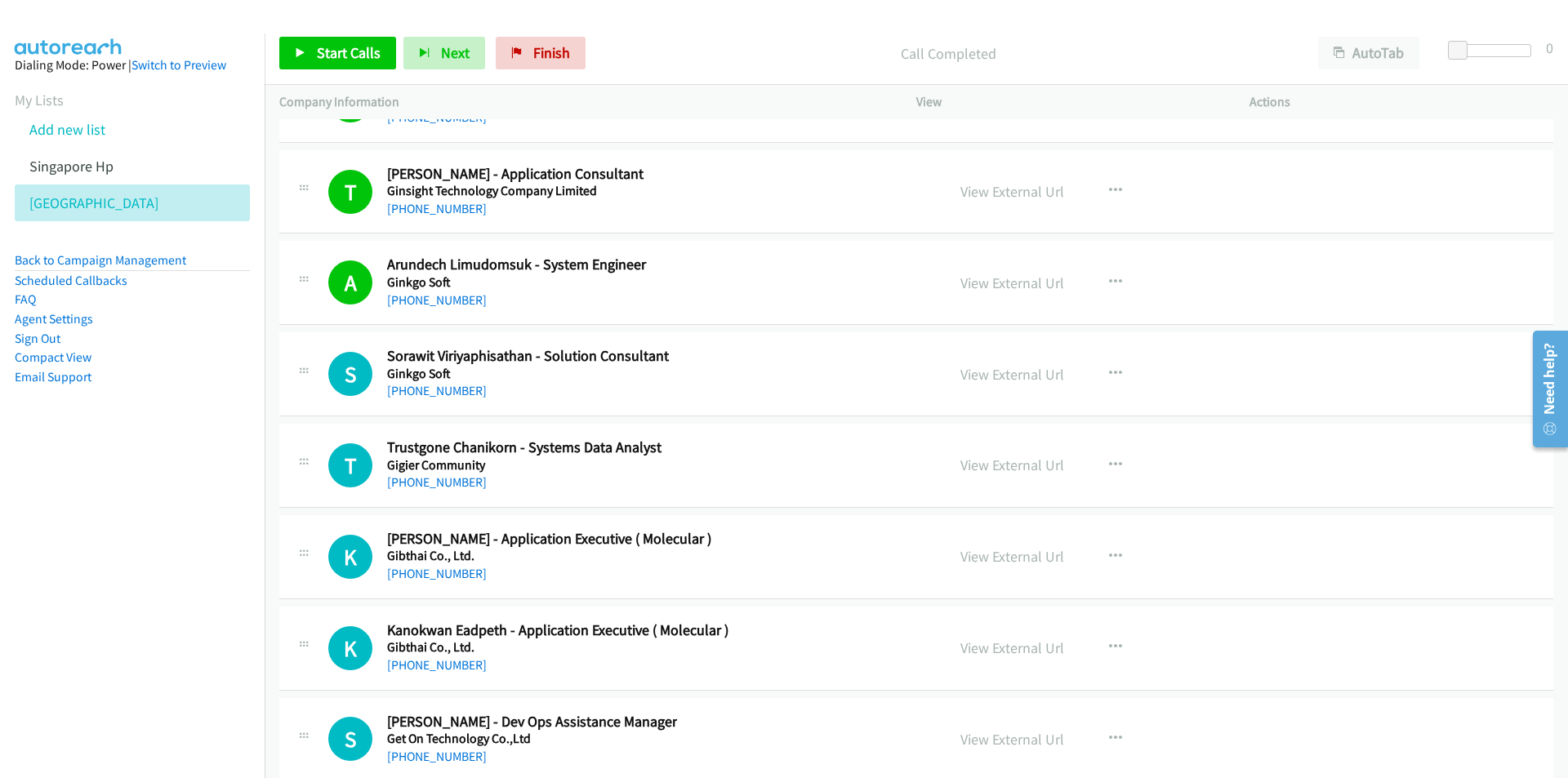
scroll to position [19924, 0]
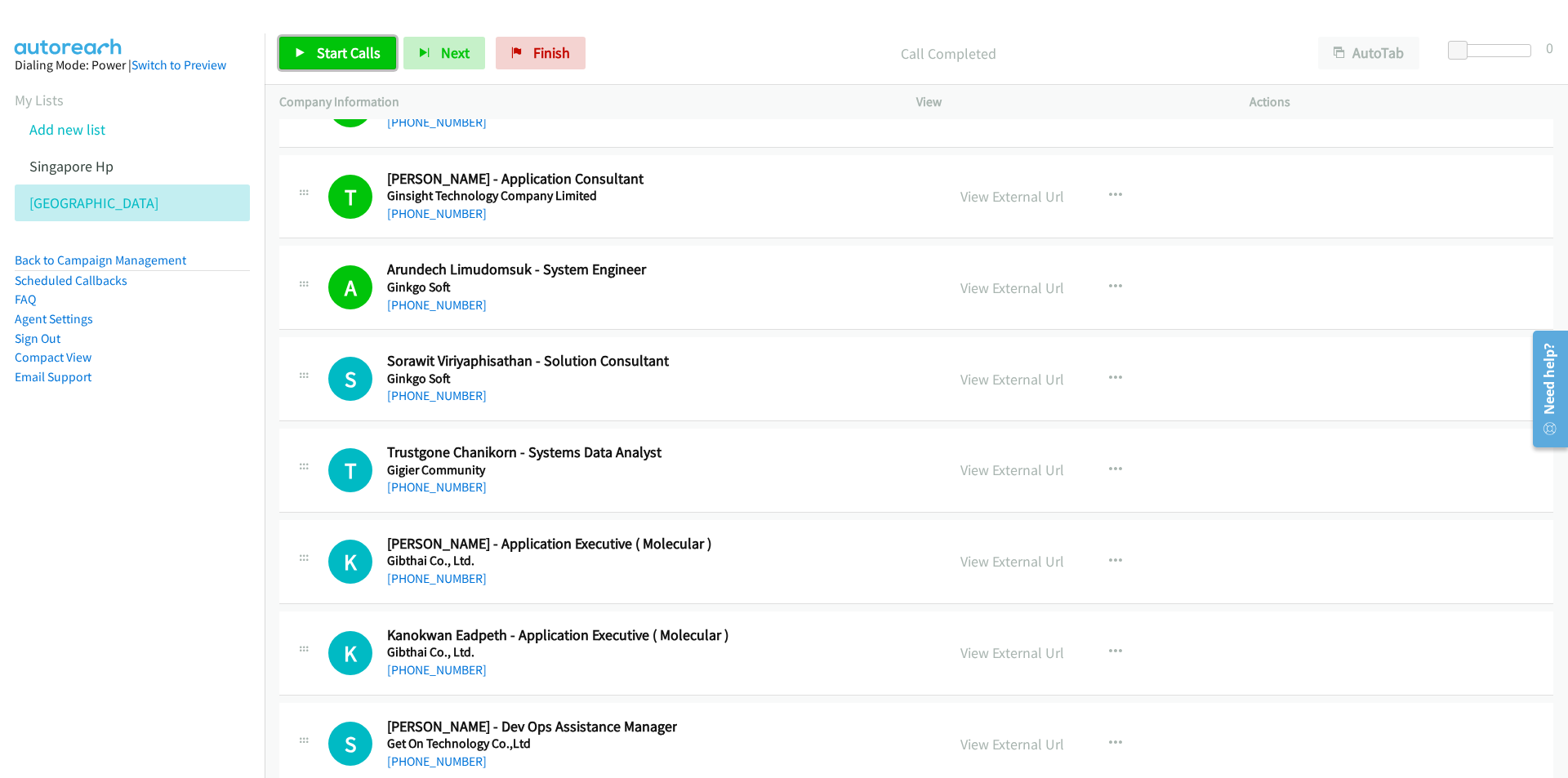
click at [324, 54] on span "Start Calls" at bounding box center [348, 53] width 63 height 19
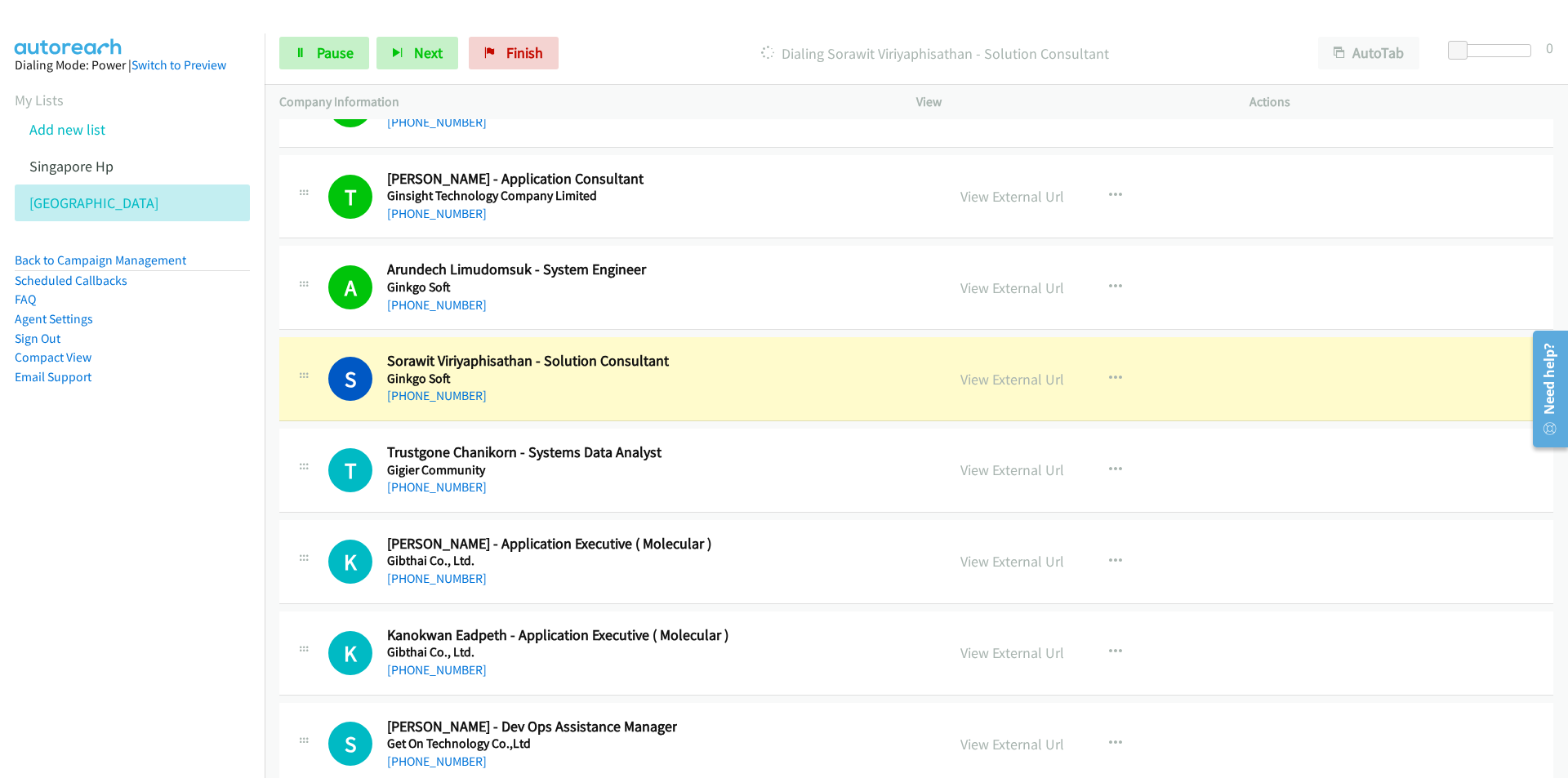
click at [232, 513] on nav "Dialing Mode: Power | Switch to Preview My Lists Add new list Singapore Hp [GEO…" at bounding box center [133, 422] width 265 height 778
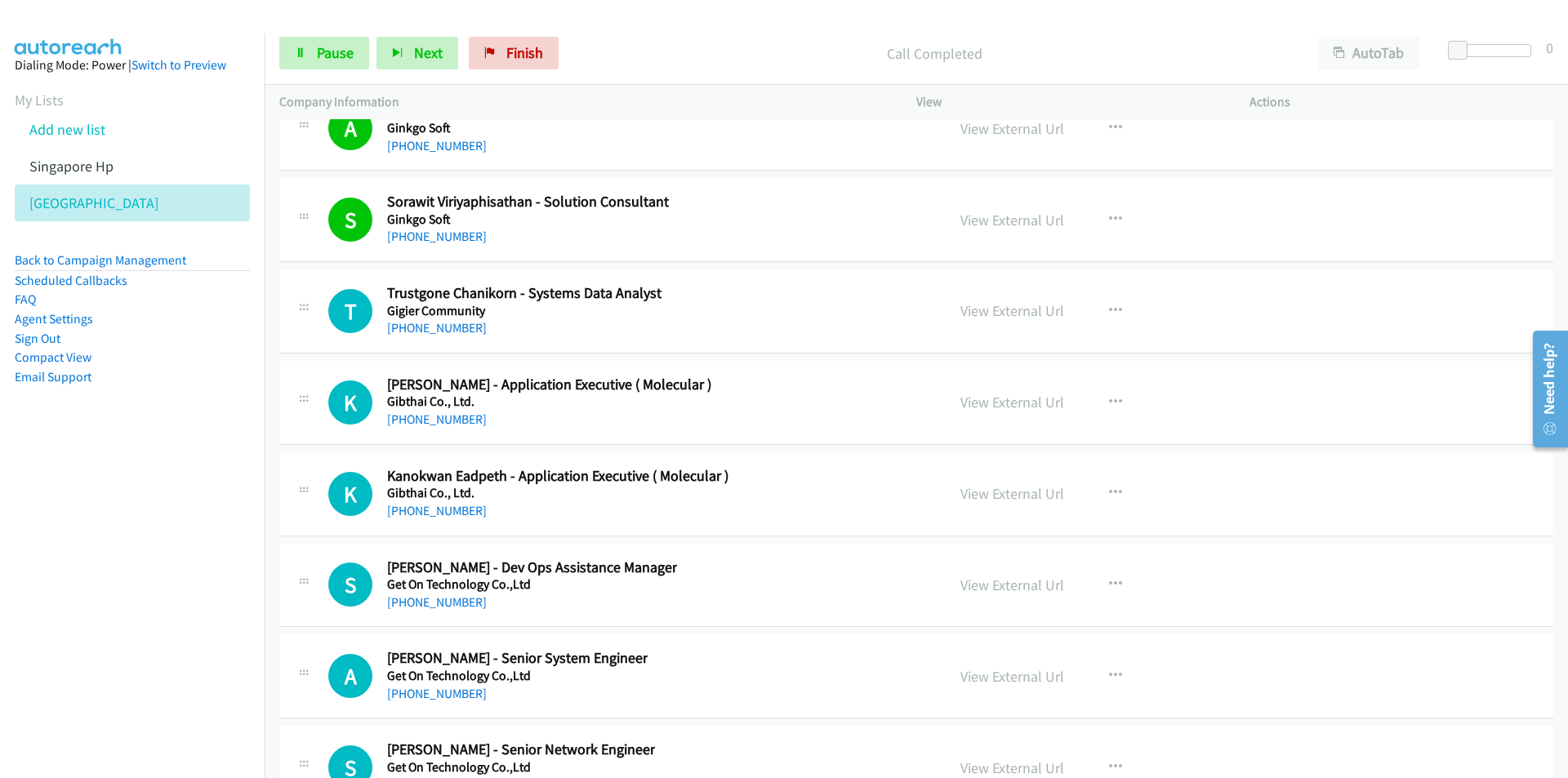
scroll to position [20088, 0]
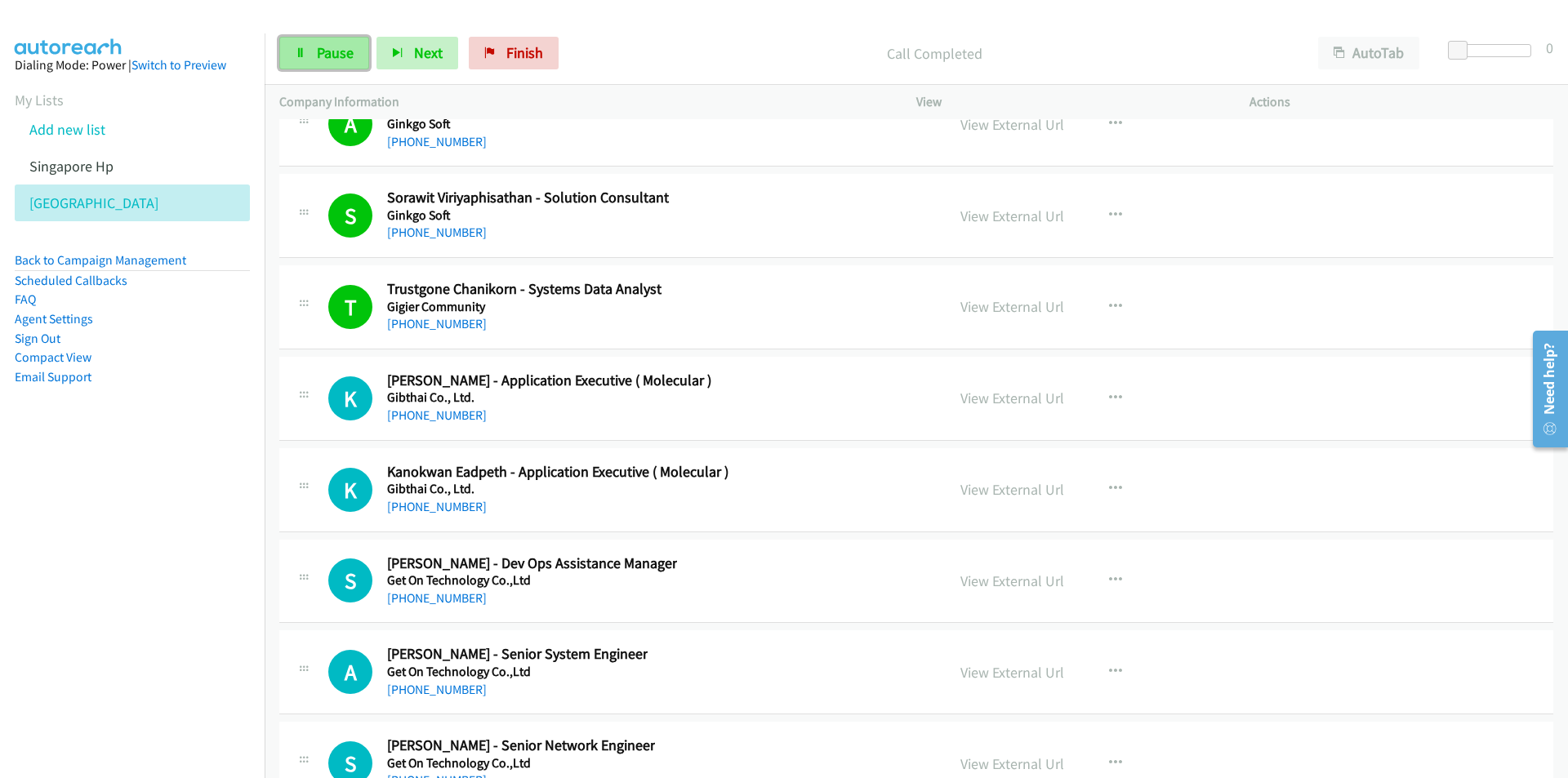
click at [319, 57] on span "Pause" at bounding box center [335, 53] width 37 height 19
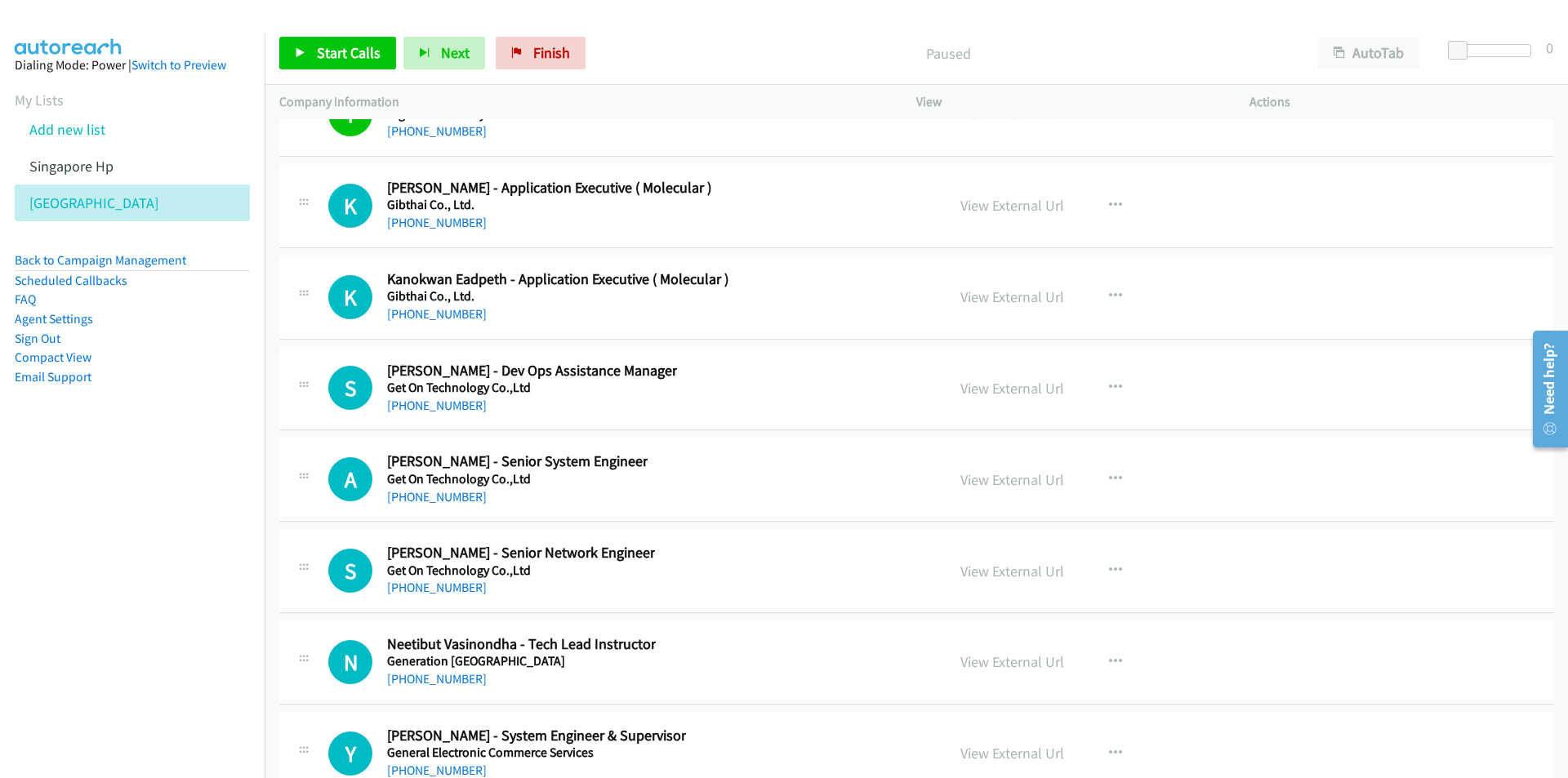
scroll to position [20322, 0]
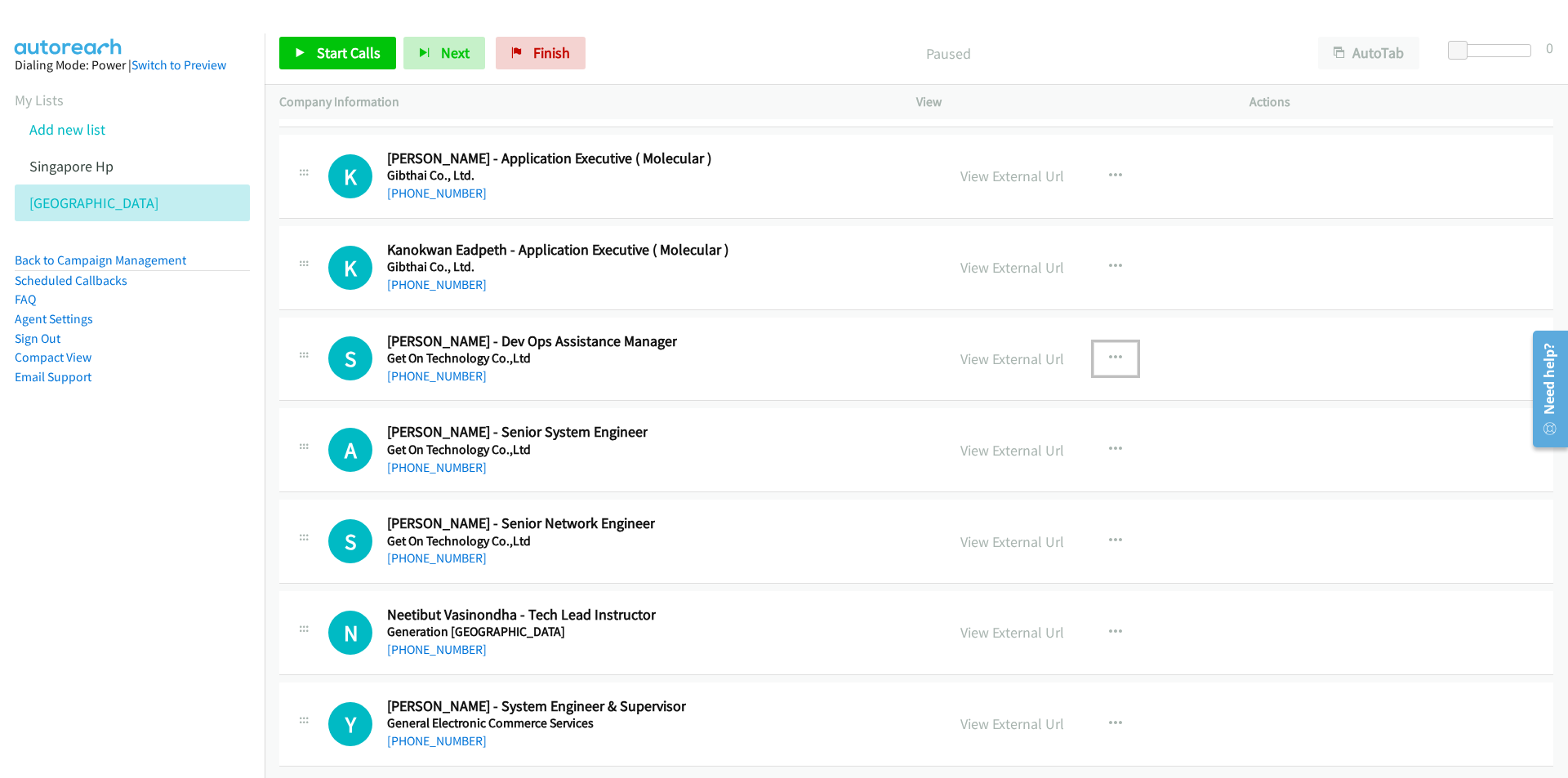
click at [1119, 343] on button "button" at bounding box center [1116, 359] width 45 height 33
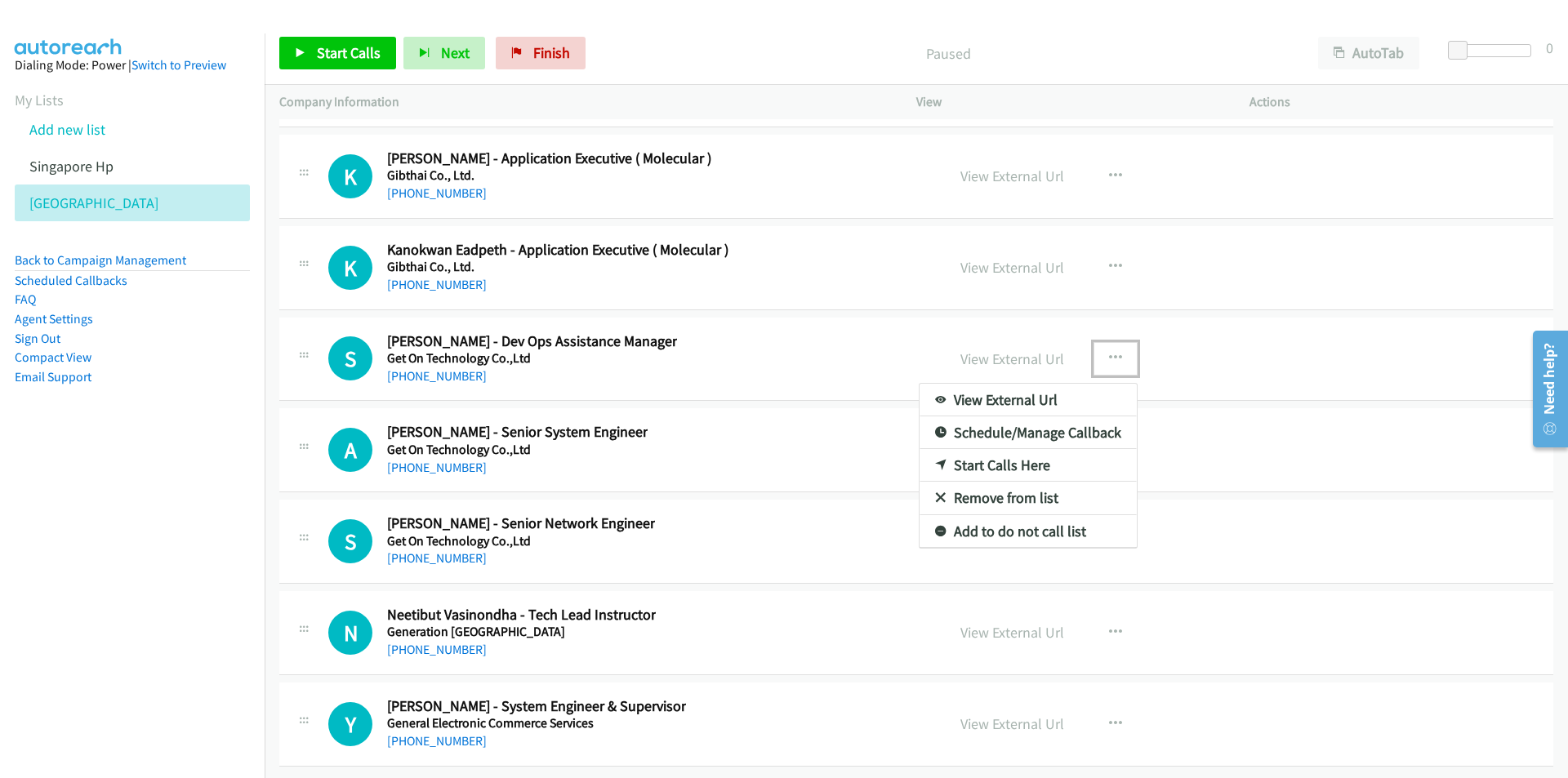
click at [1003, 451] on link "Start Calls Here" at bounding box center [1028, 466] width 217 height 33
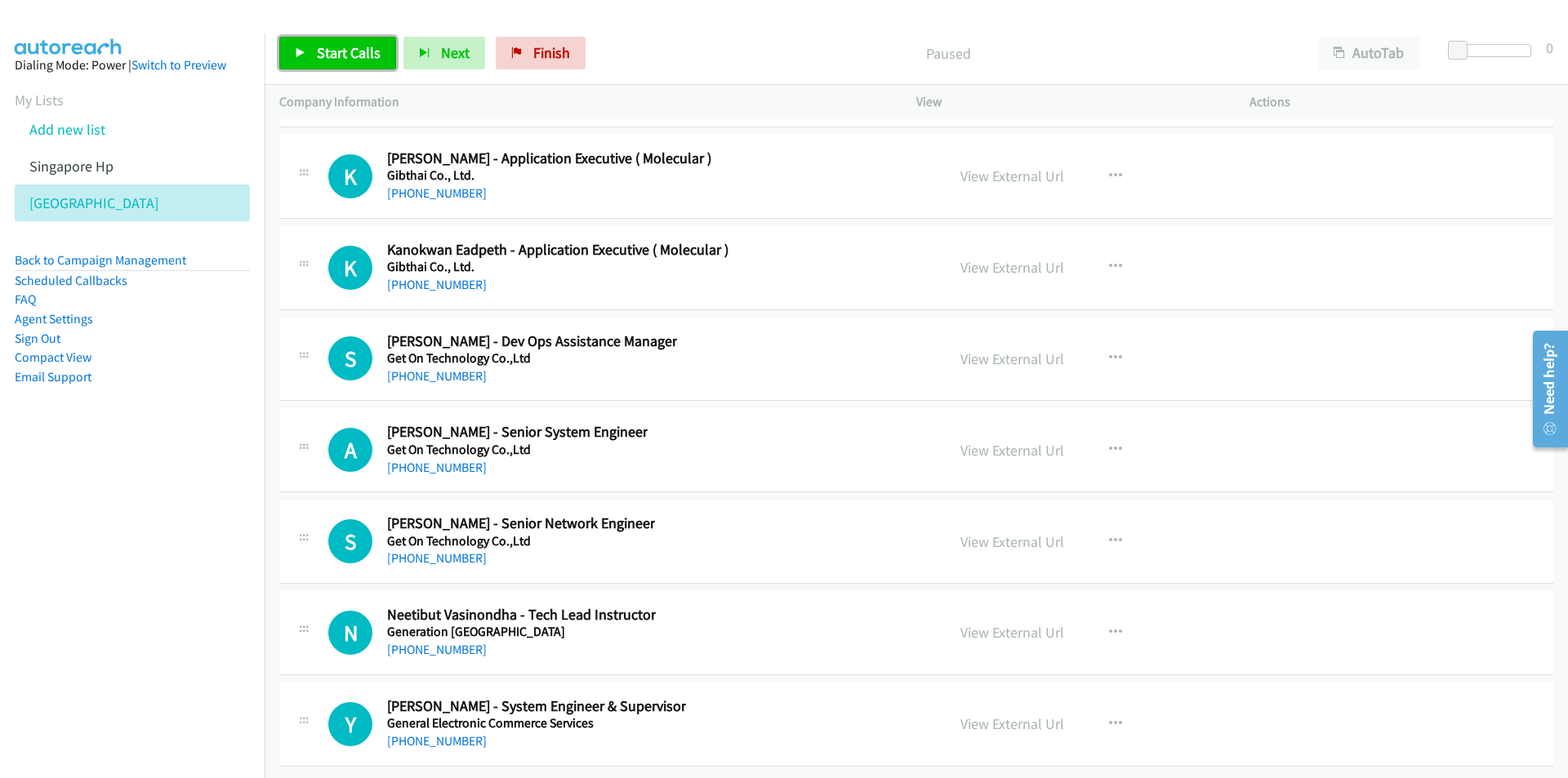
click at [342, 50] on span "Start Calls" at bounding box center [348, 53] width 63 height 19
drag, startPoint x: 135, startPoint y: 582, endPoint x: 188, endPoint y: 566, distance: 55.4
click at [139, 581] on nav "Dialing Mode: Power | Switch to Preview My Lists Add new list Singapore Hp [GEO…" at bounding box center [133, 422] width 265 height 778
click at [163, 552] on nav "Dialing Mode: Power | Switch to Preview My Lists Add new list Singapore Hp [GEO…" at bounding box center [133, 422] width 265 height 778
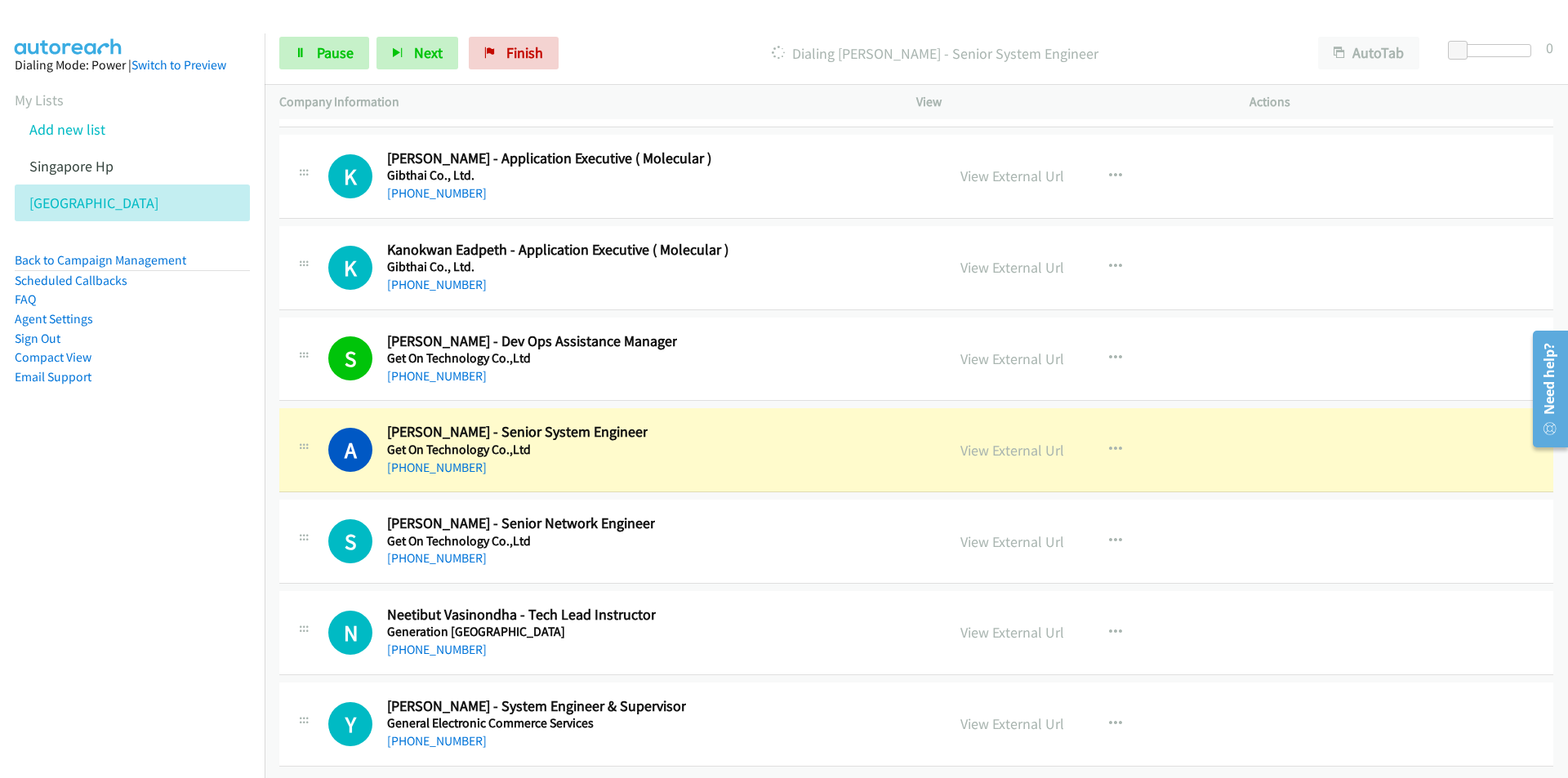
click at [40, 655] on nav "Dialing Mode: Power | Switch to Preview My Lists Add new list Singapore Hp [GEO…" at bounding box center [133, 422] width 265 height 778
click at [992, 441] on link "View External Url" at bounding box center [1012, 450] width 104 height 19
click at [314, 62] on link "Pause" at bounding box center [324, 53] width 90 height 33
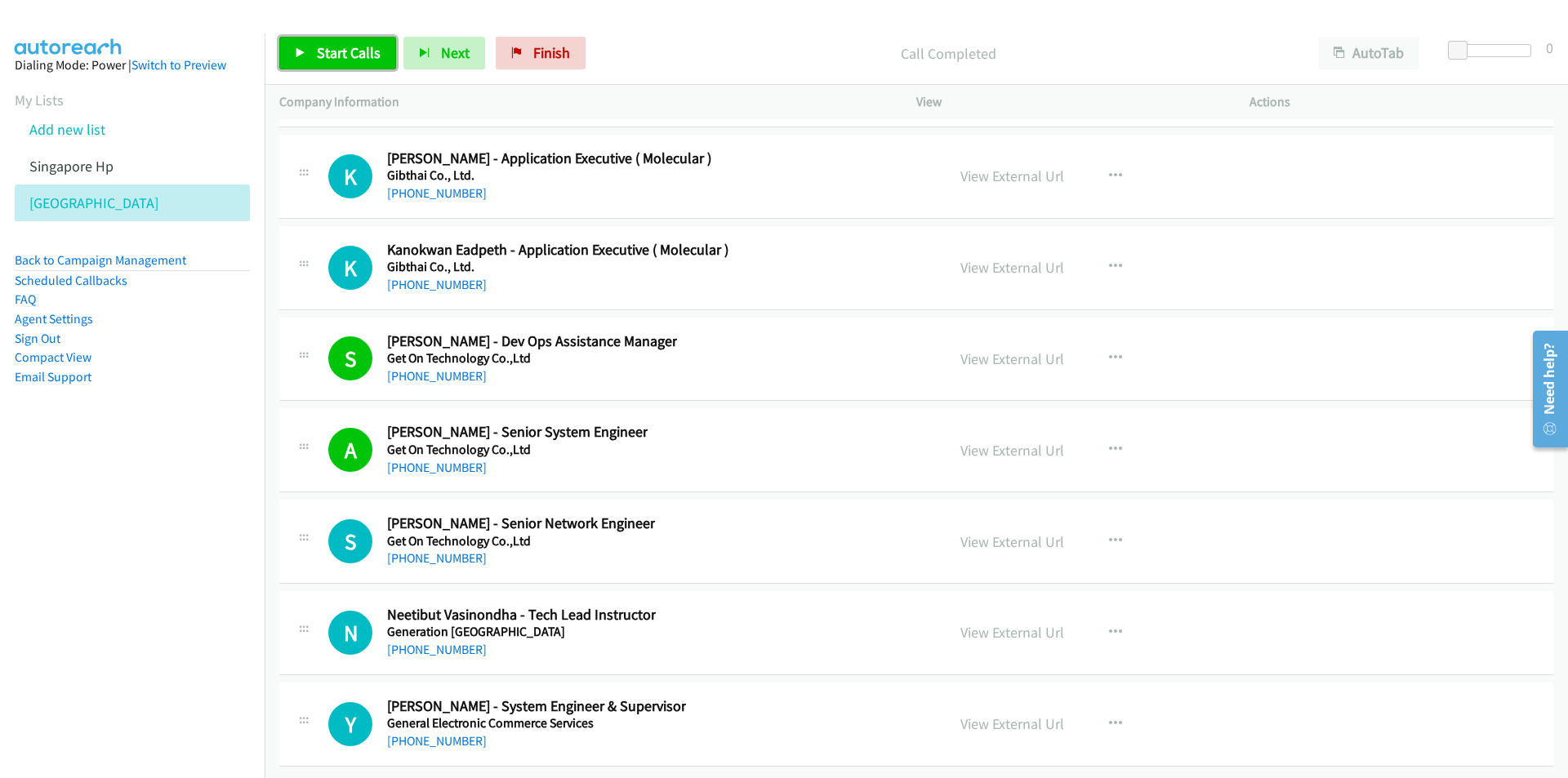
click at [326, 56] on span "Start Calls" at bounding box center [348, 53] width 63 height 19
click at [204, 563] on nav "Dialing Mode: Power | Switch to Preview My Lists Add new list Singapore Hp [GEO…" at bounding box center [133, 422] width 265 height 778
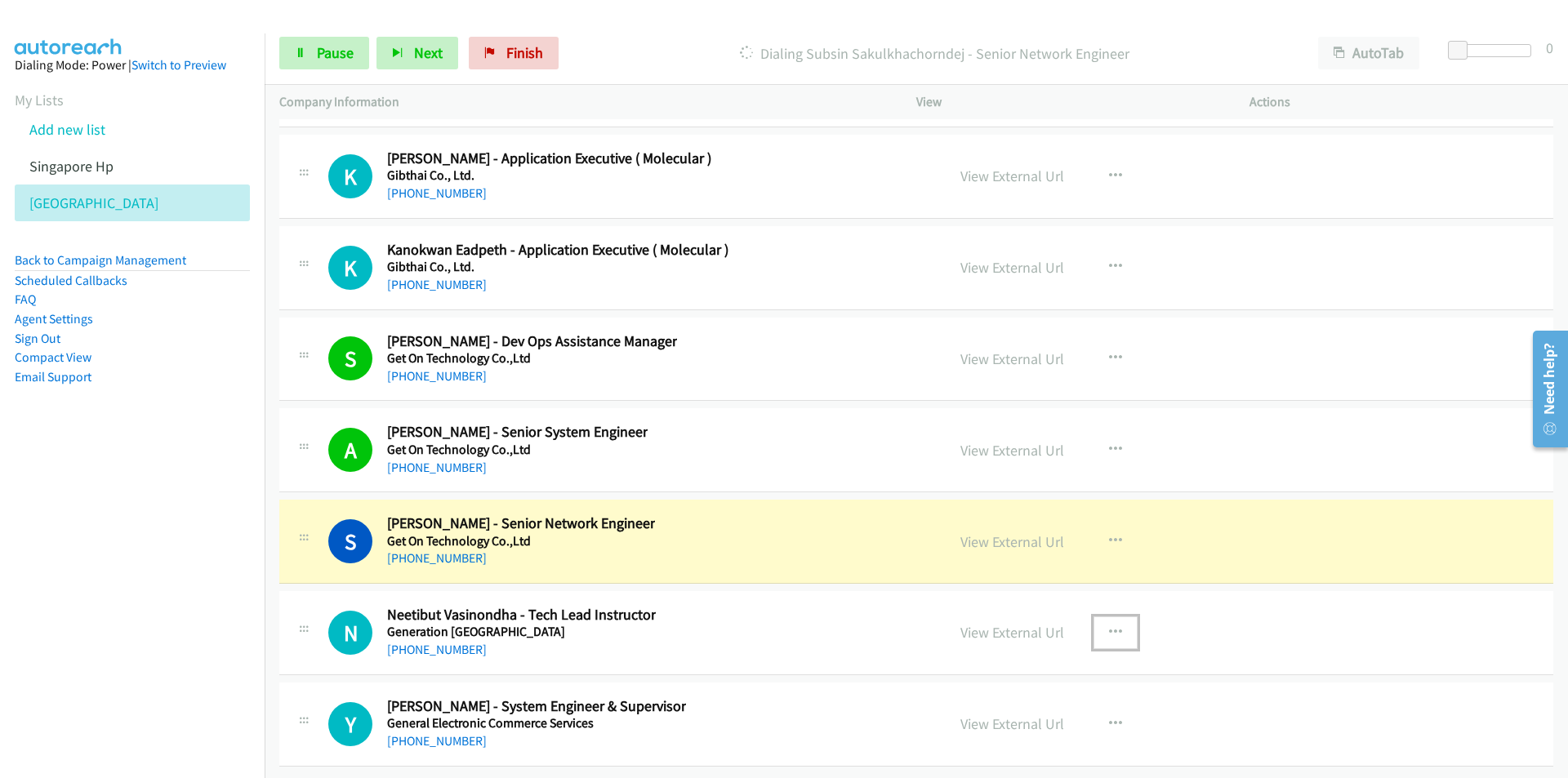
click at [1109, 627] on icon "button" at bounding box center [1115, 632] width 13 height 13
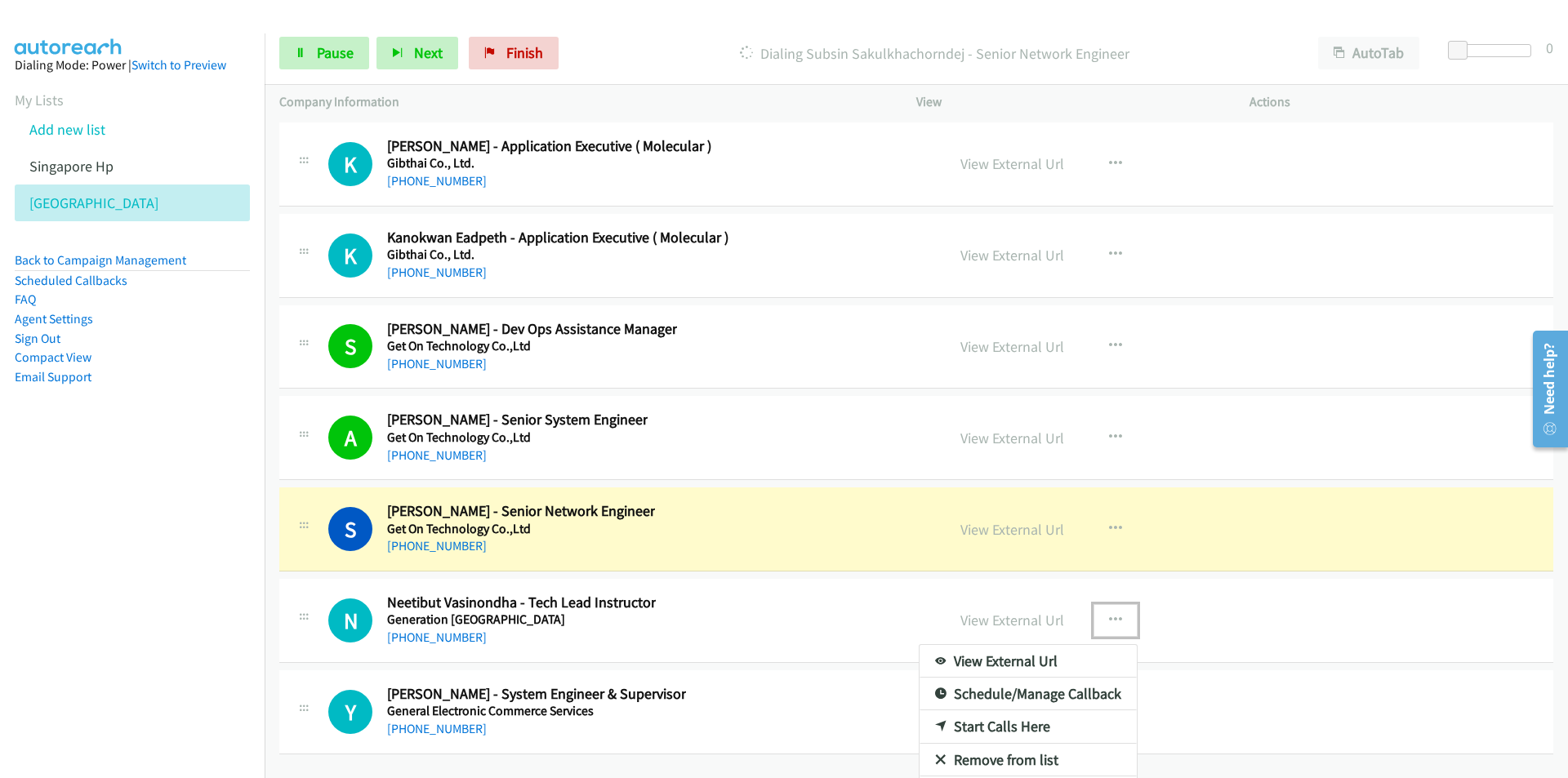
click at [1014, 758] on link "Remove from list" at bounding box center [1028, 760] width 217 height 33
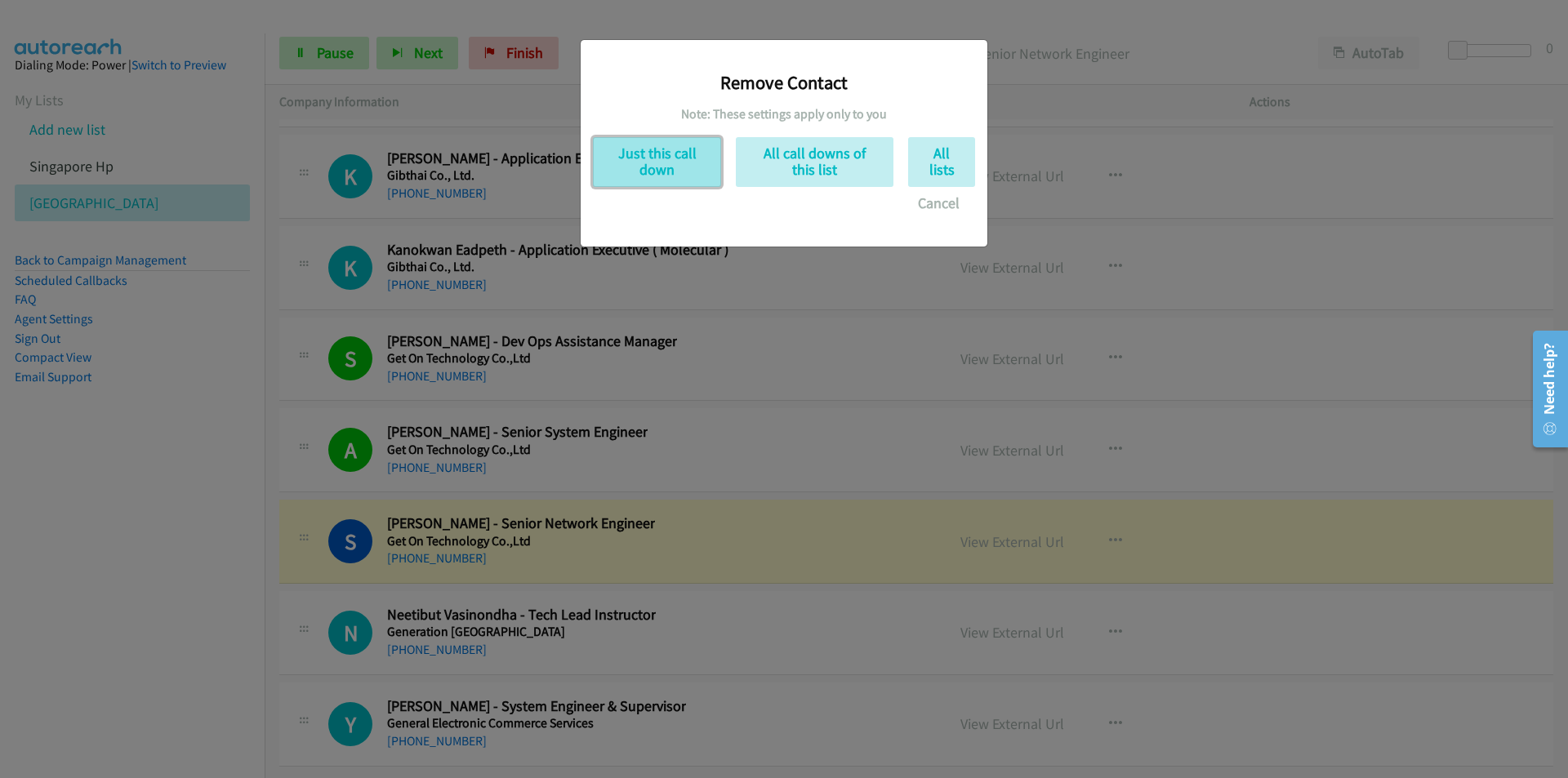
click at [654, 165] on button "Just this call down" at bounding box center [657, 162] width 128 height 50
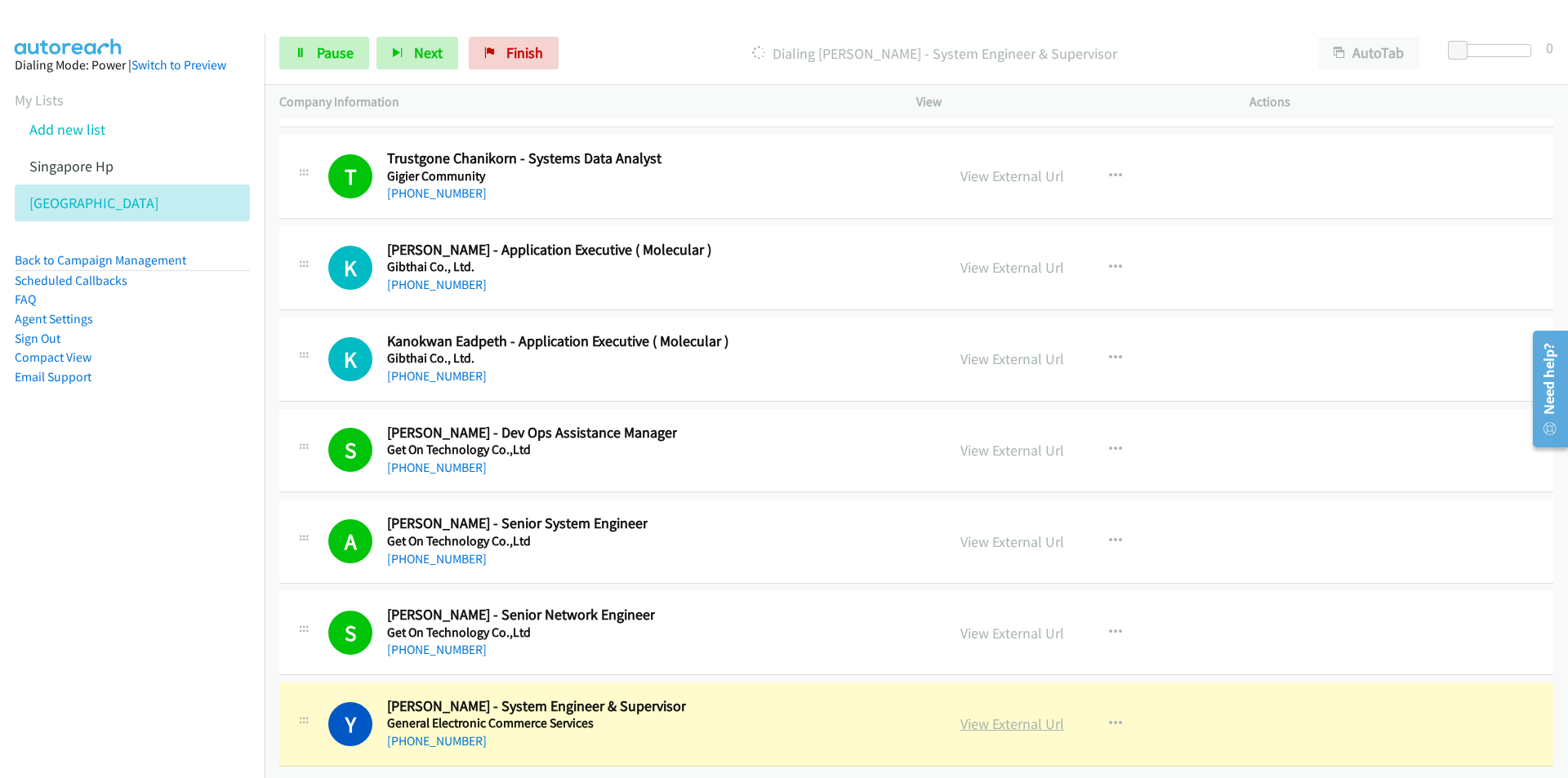
click at [1028, 715] on link "View External Url" at bounding box center [1012, 724] width 104 height 19
click at [336, 53] on span "Pause" at bounding box center [335, 53] width 37 height 19
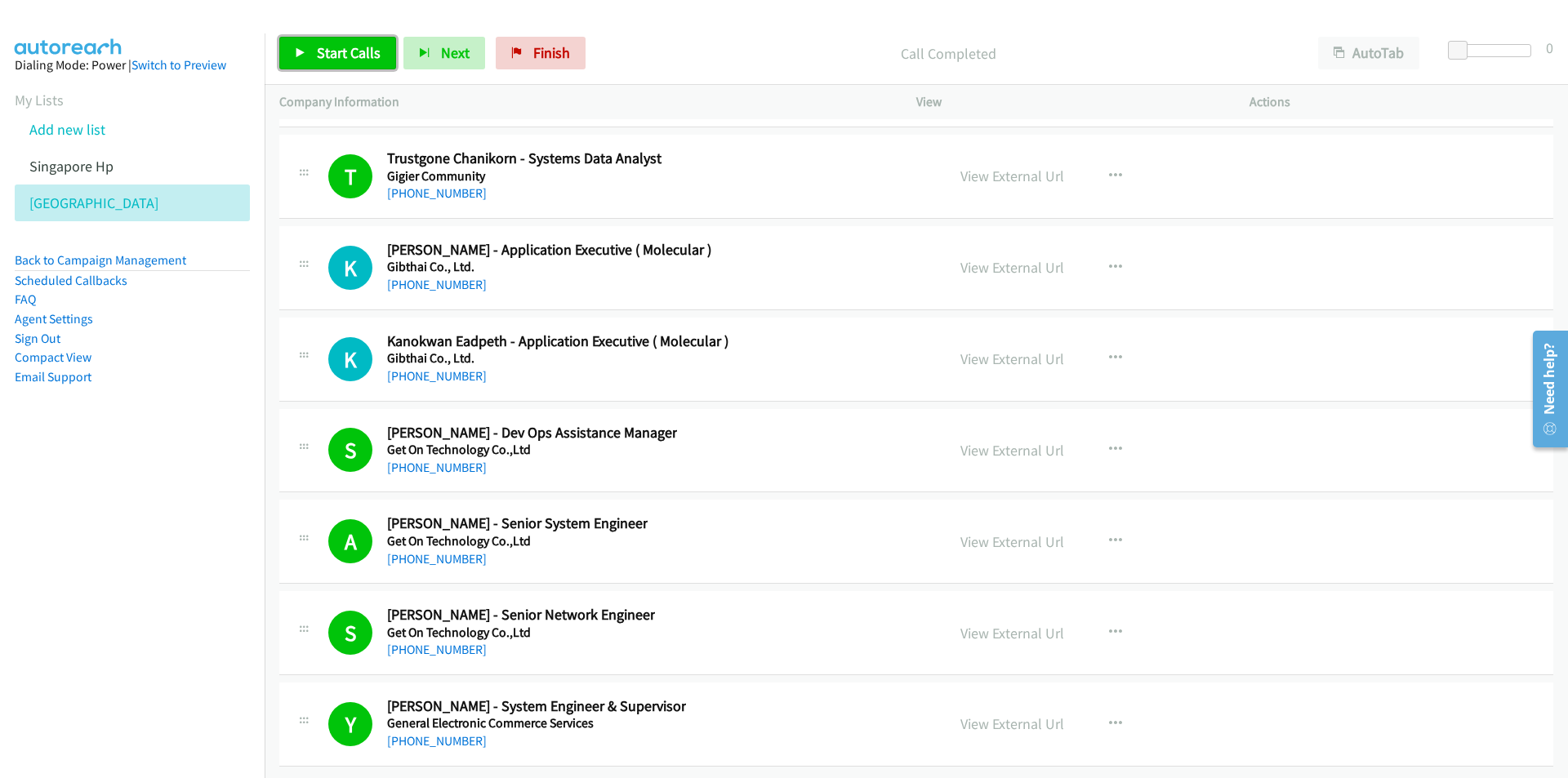
click at [344, 41] on link "Start Calls" at bounding box center [337, 53] width 116 height 33
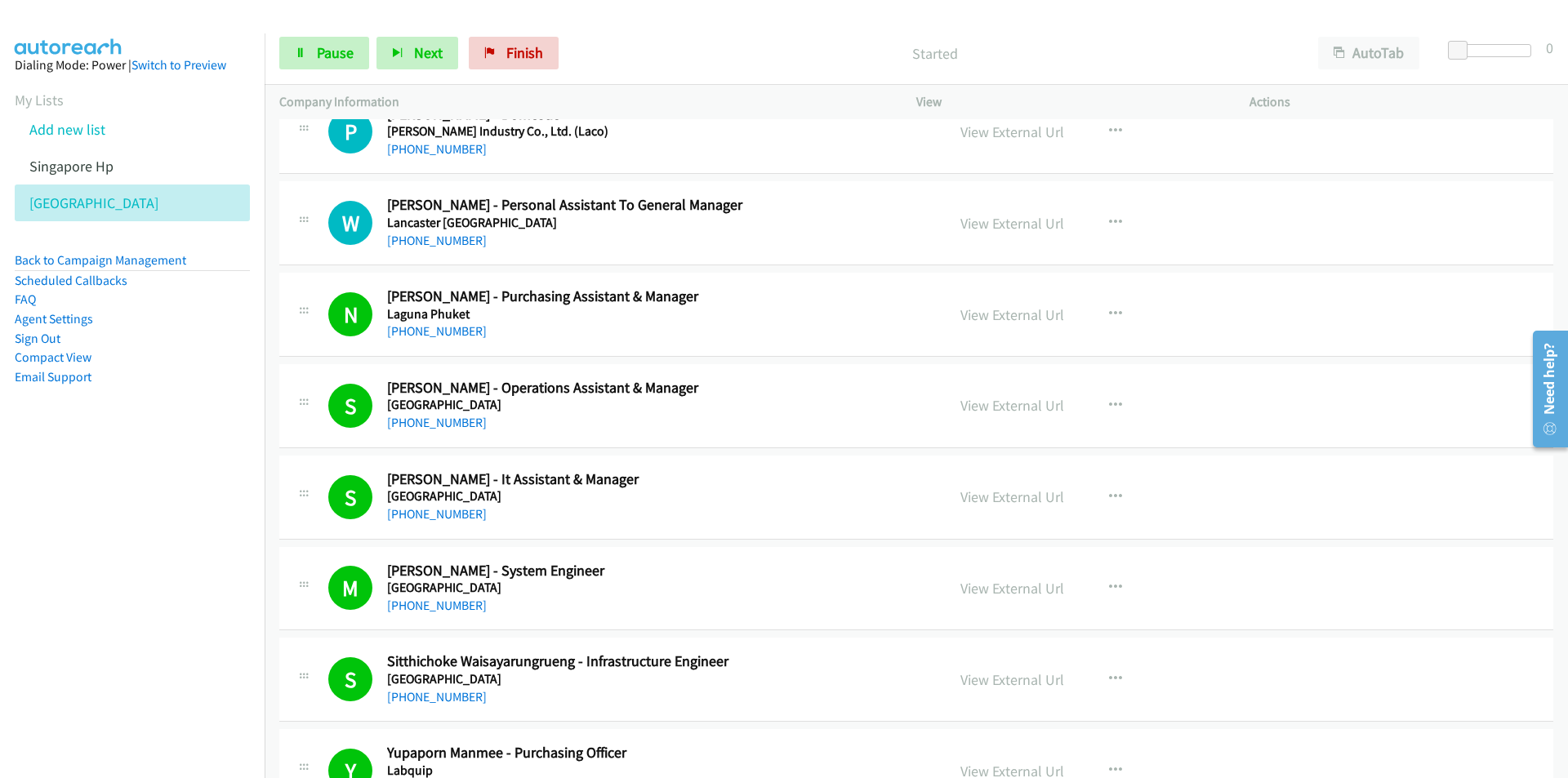
scroll to position [0, 0]
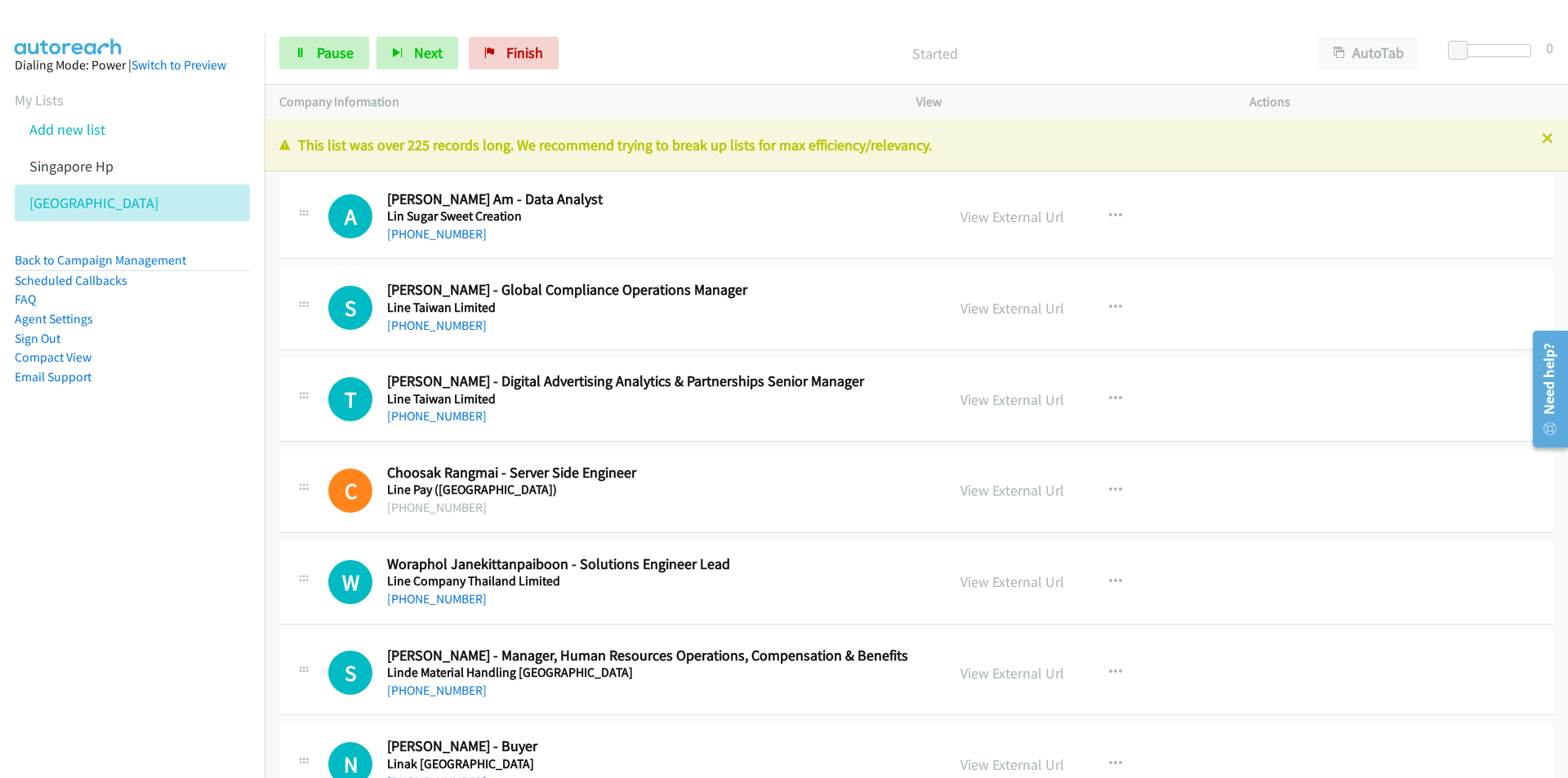
click at [173, 638] on nav "Dialing Mode: Power | Switch to Preview My Lists Add new list Singapore Hp [GEO…" at bounding box center [133, 422] width 265 height 778
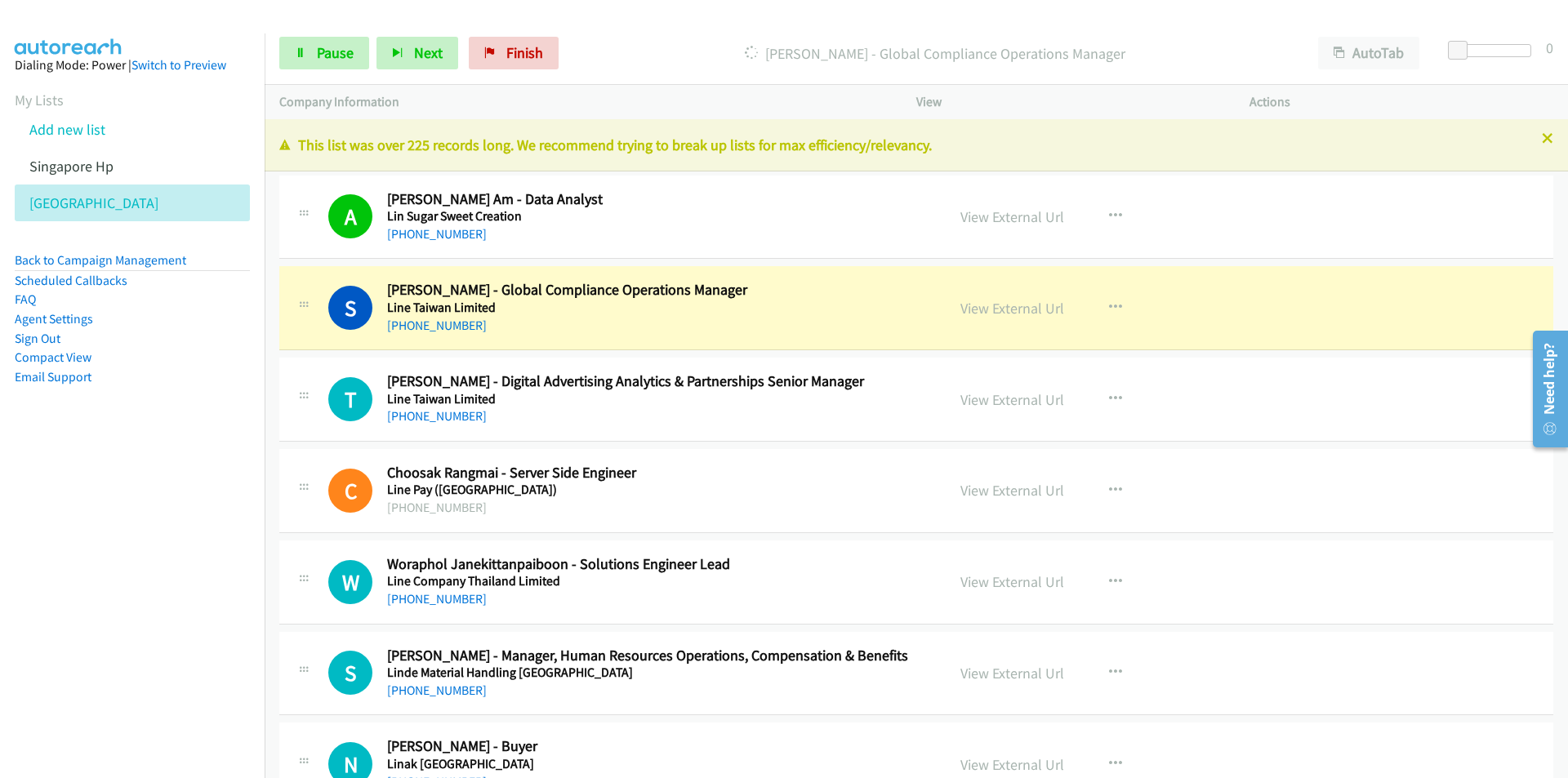
drag, startPoint x: 206, startPoint y: 492, endPoint x: 220, endPoint y: 491, distance: 14.0
click at [206, 492] on nav "Dialing Mode: Power | Switch to Preview My Lists Add new list Singapore Hp [GEO…" at bounding box center [133, 422] width 265 height 778
drag, startPoint x: 120, startPoint y: 616, endPoint x: 176, endPoint y: 600, distance: 58.2
click at [120, 616] on nav "Dialing Mode: Power | Switch to Preview My Lists Add new list Singapore Hp [GEO…" at bounding box center [133, 422] width 265 height 778
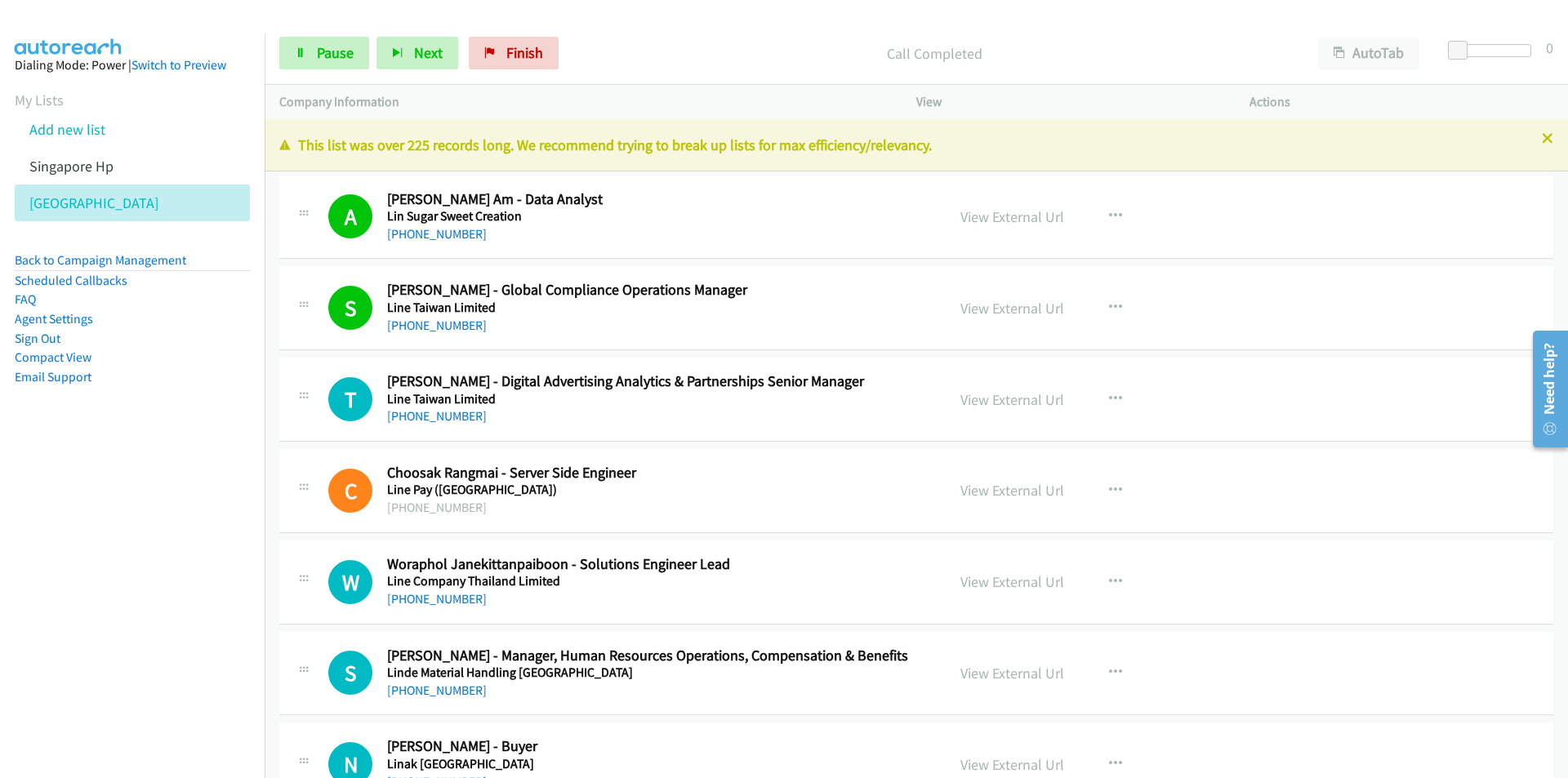
click at [169, 607] on nav "Dialing Mode: Power | Switch to Preview My Lists Add new list Singapore Hp [GEO…" at bounding box center [133, 422] width 265 height 778
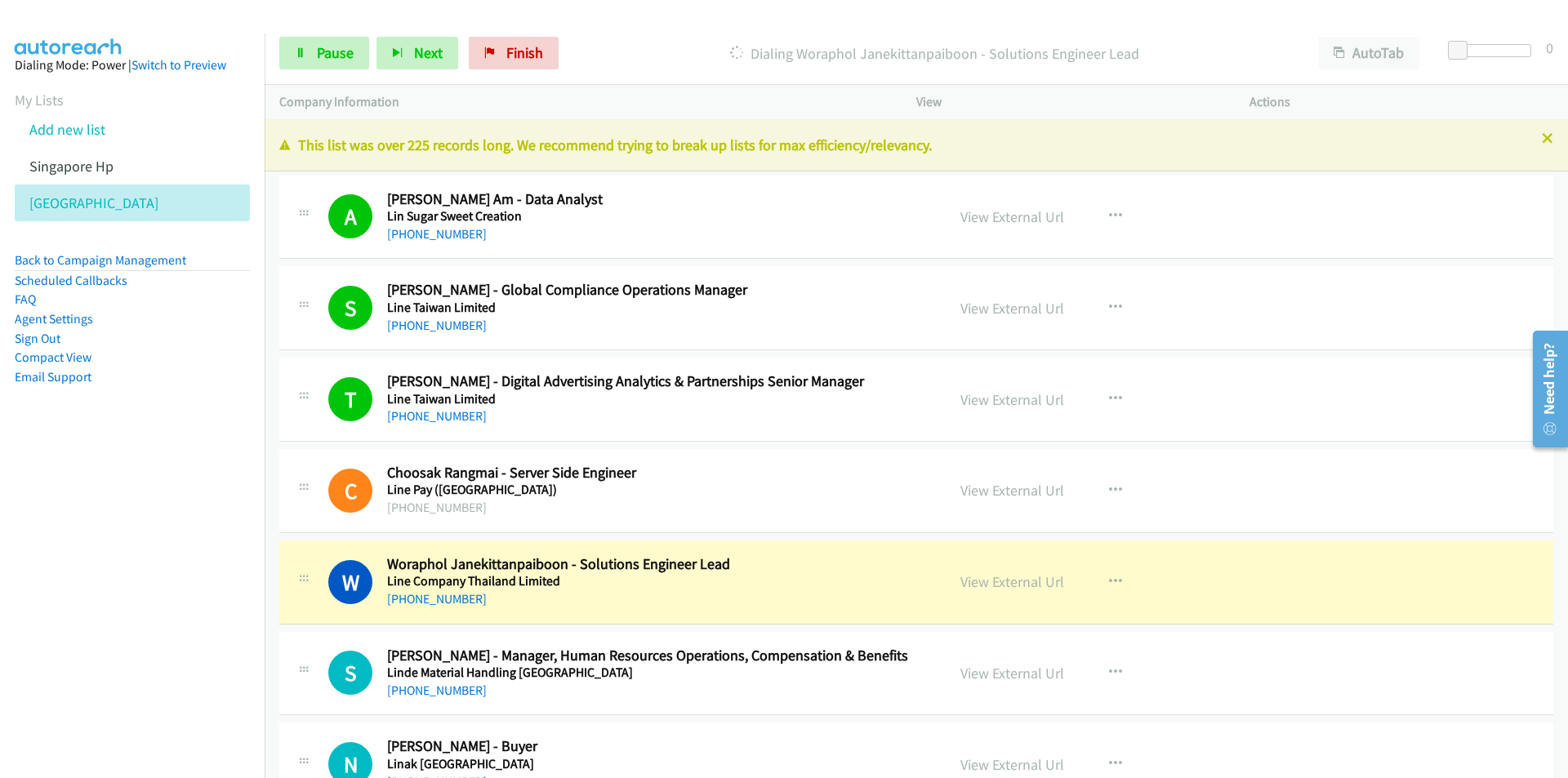
click at [219, 567] on nav "Dialing Mode: Power | Switch to Preview My Lists Add new list Singapore Hp [GEO…" at bounding box center [133, 422] width 265 height 778
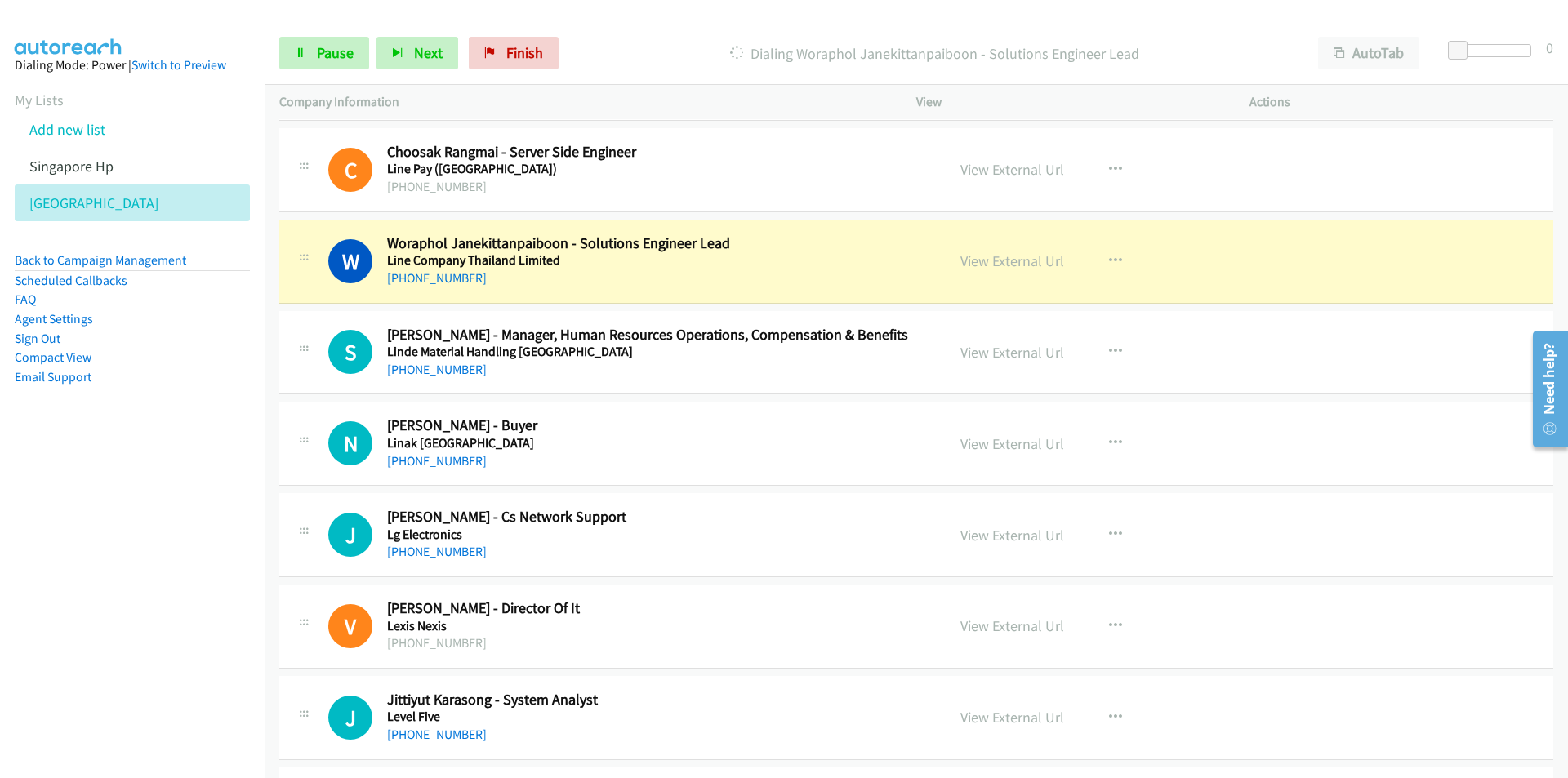
scroll to position [327, 0]
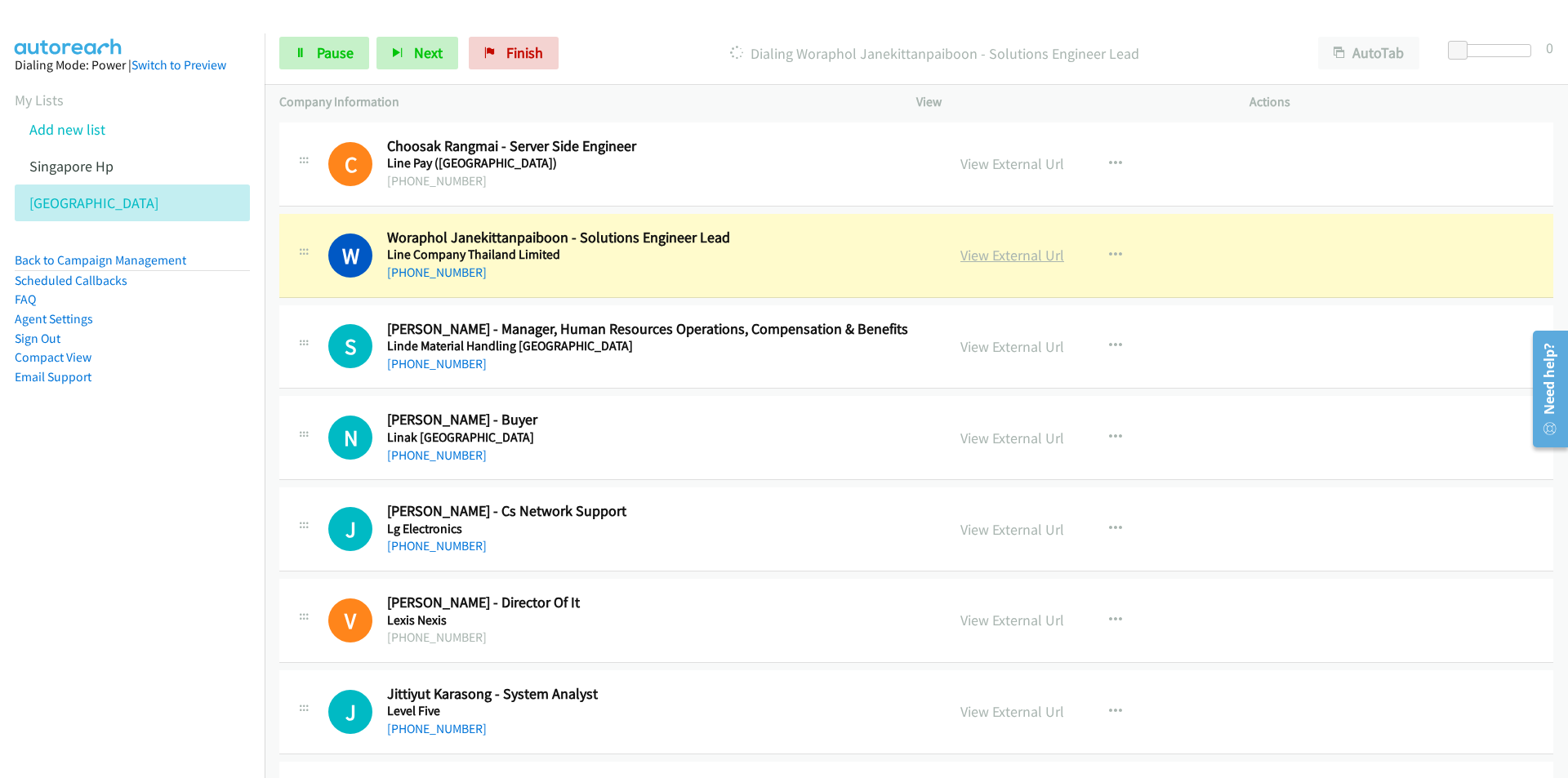
click at [990, 254] on link "View External Url" at bounding box center [1012, 255] width 104 height 19
click at [288, 47] on link "Pause" at bounding box center [324, 53] width 90 height 33
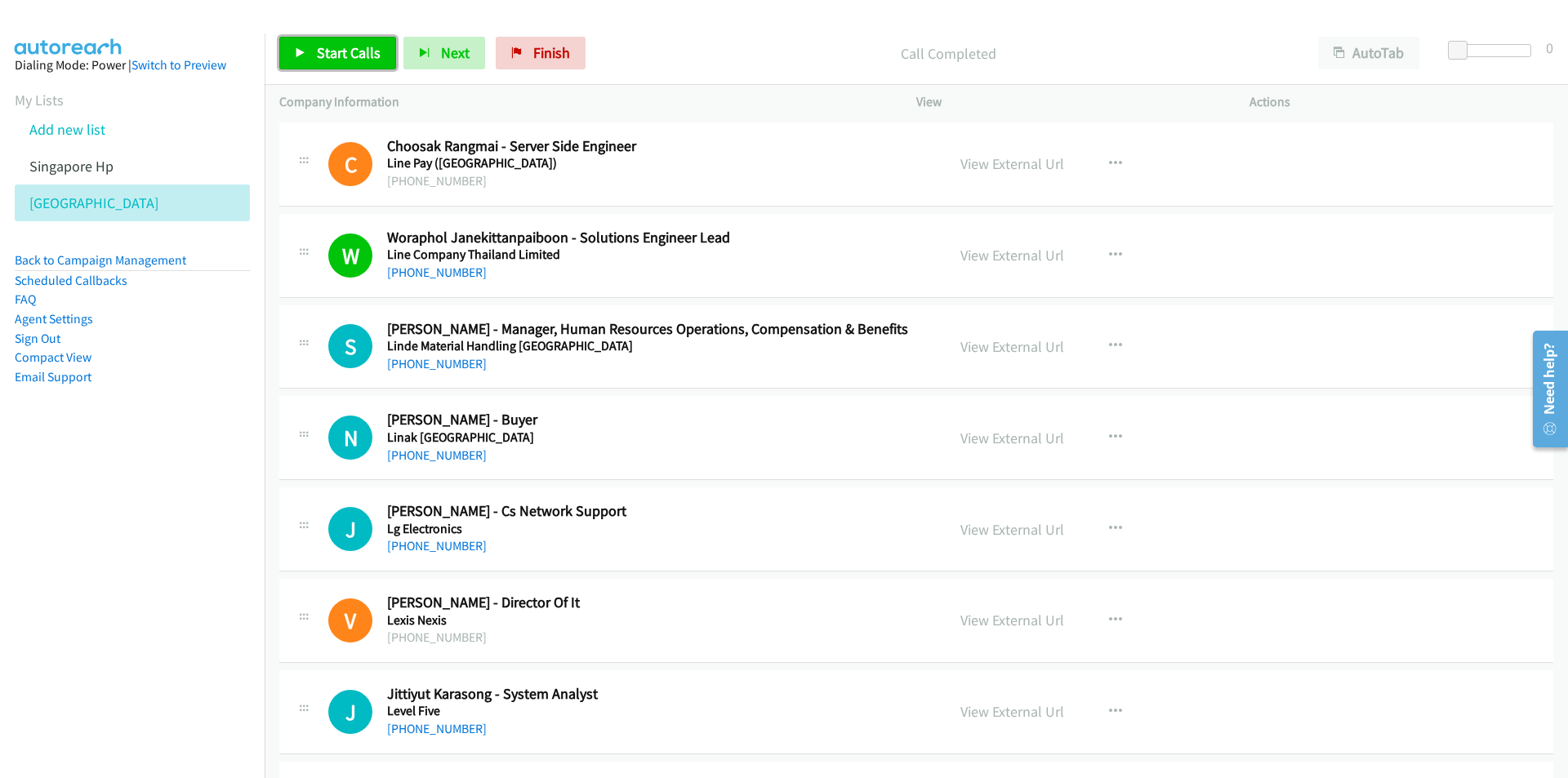
click at [348, 65] on link "Start Calls" at bounding box center [337, 53] width 116 height 33
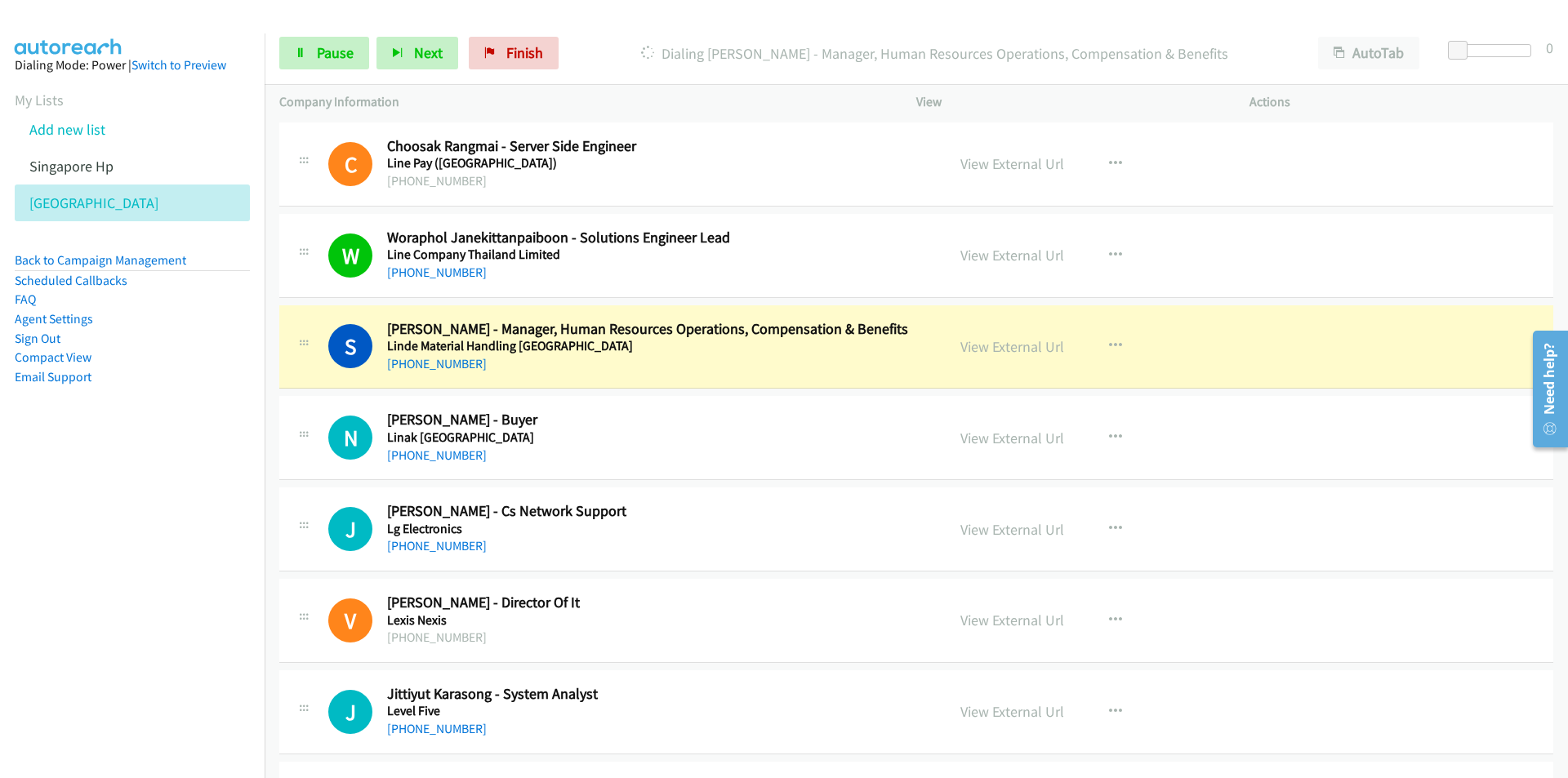
click at [239, 560] on nav "Dialing Mode: Power | Switch to Preview My Lists Add new list Singapore Hp [GEO…" at bounding box center [133, 422] width 265 height 778
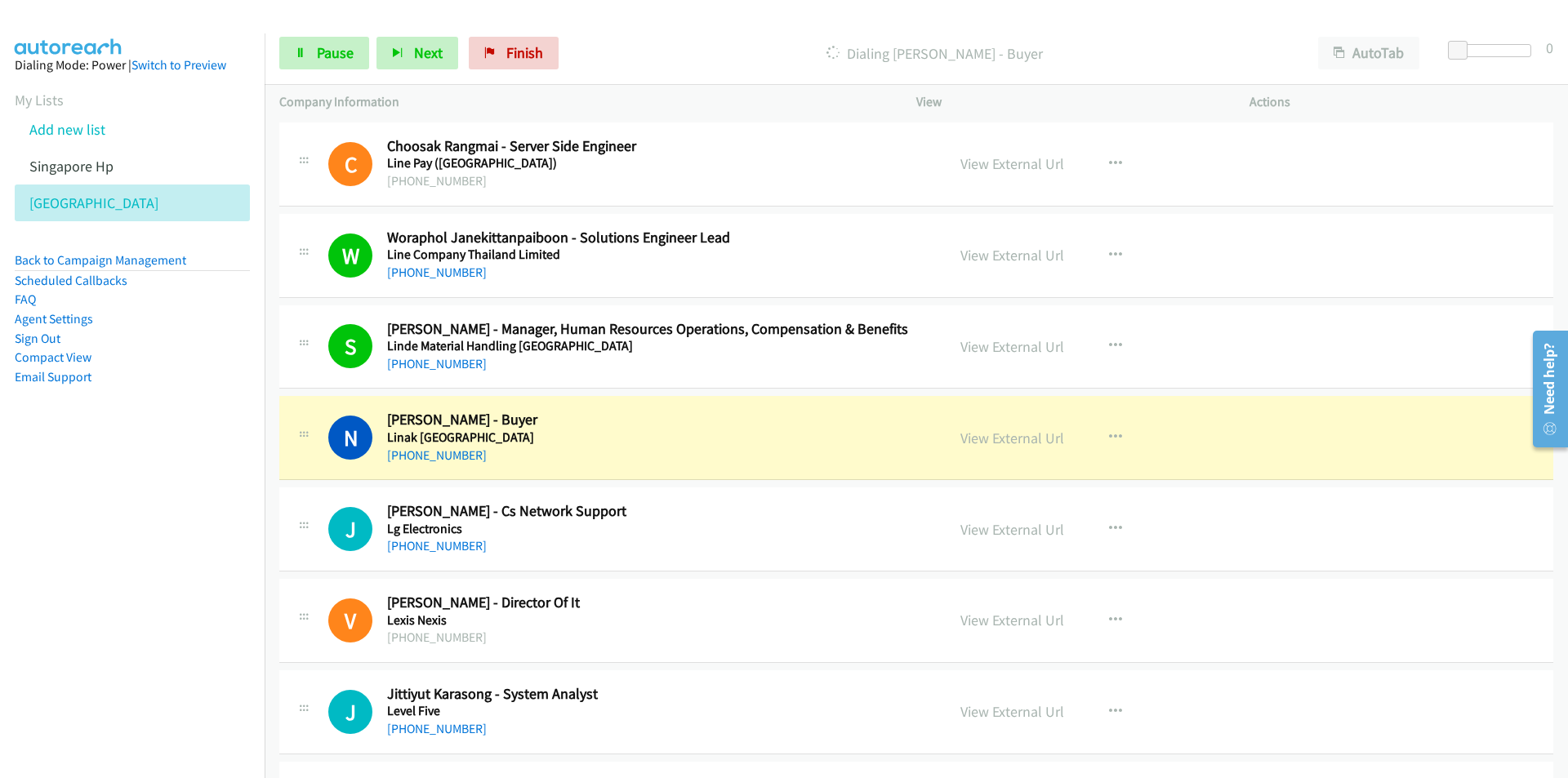
drag, startPoint x: 188, startPoint y: 592, endPoint x: 211, endPoint y: 587, distance: 23.5
click at [188, 592] on nav "Dialing Mode: Power | Switch to Preview My Lists Add new list Singapore Hp [GEO…" at bounding box center [133, 422] width 265 height 778
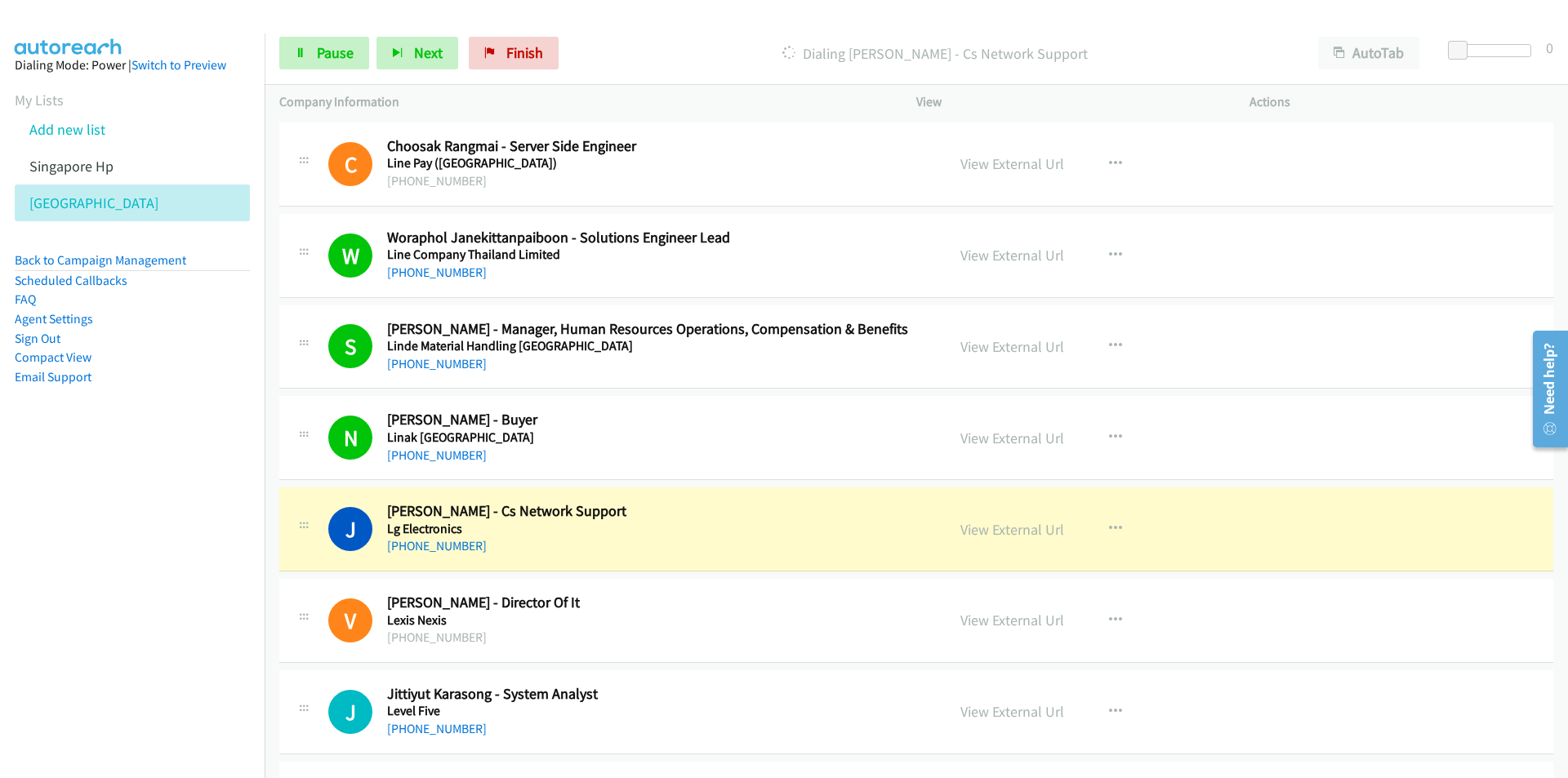
click at [92, 519] on nav "Dialing Mode: Power | Switch to Preview My Lists Add new list Singapore Hp [GEO…" at bounding box center [133, 422] width 265 height 778
click at [45, 483] on nav "Dialing Mode: Power | Switch to Preview My Lists Add new list Singapore Hp [GEO…" at bounding box center [133, 422] width 265 height 778
click at [345, 40] on link "Pause" at bounding box center [324, 53] width 90 height 33
click at [223, 591] on nav "Dialing Mode: Power | Switch to Preview My Lists Add new list Singapore Hp [GEO…" at bounding box center [133, 422] width 265 height 778
click at [1001, 535] on link "View External Url" at bounding box center [1012, 530] width 104 height 19
